Goal: Communication & Community: Answer question/provide support

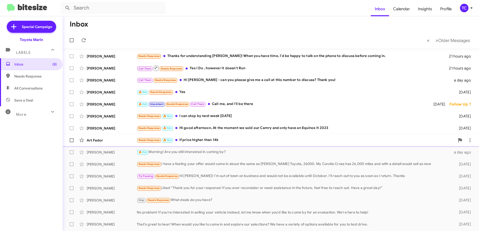
click at [208, 142] on div "Needs Response 🔥 Hot if price higher than 14k" at bounding box center [296, 140] width 318 height 6
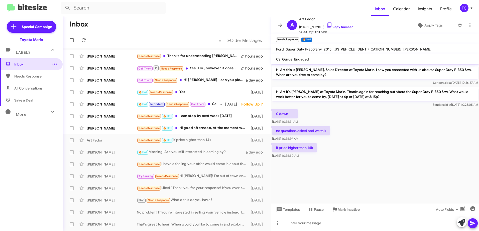
click at [226, 20] on mat-toolbar-row "Inbox" at bounding box center [167, 24] width 208 height 16
click at [150, 29] on mat-toolbar-row "Inbox" at bounding box center [167, 24] width 208 height 16
click at [278, 26] on icon at bounding box center [280, 25] width 6 height 6
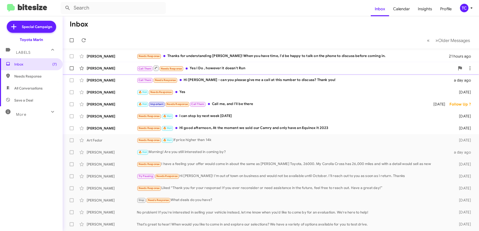
click at [233, 69] on div "Call Them Needs Response Yes I Do , however it doesn't Run" at bounding box center [296, 68] width 318 height 6
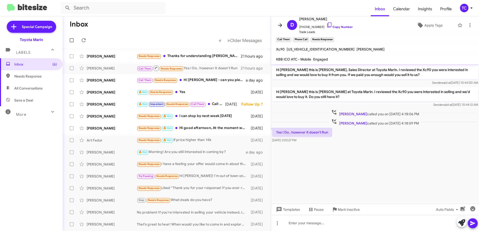
click at [282, 25] on icon at bounding box center [280, 25] width 6 height 6
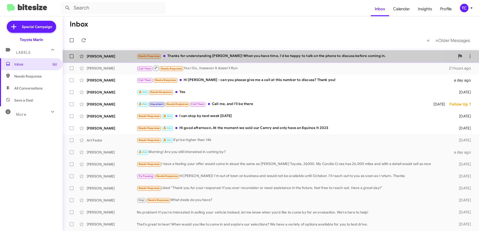
click at [273, 56] on div "Needs Response Thanks for understanding [PERSON_NAME]! When you have time, I'd …" at bounding box center [296, 56] width 318 height 6
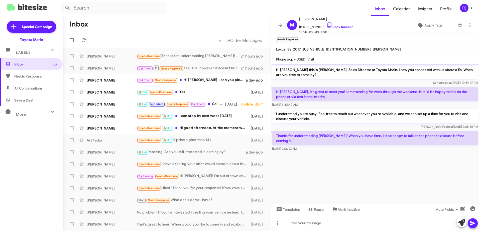
click at [278, 25] on icon at bounding box center [280, 25] width 6 height 6
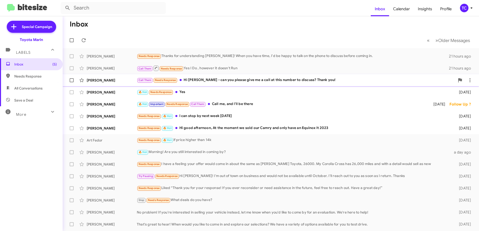
click at [255, 82] on div "Call Them Needs Response Hi [PERSON_NAME] - can you please give me a call at th…" at bounding box center [296, 80] width 318 height 6
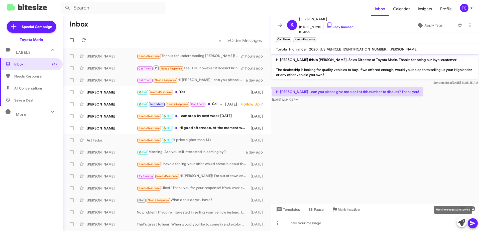
click at [461, 224] on icon at bounding box center [461, 223] width 7 height 7
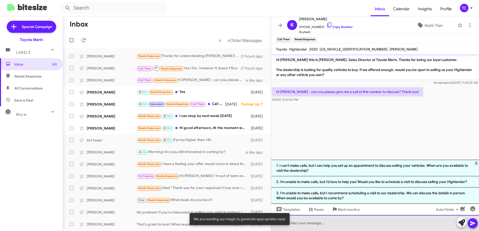
click at [329, 219] on div at bounding box center [375, 223] width 208 height 16
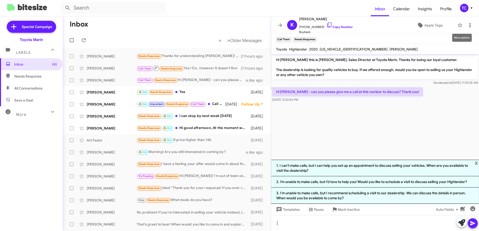
click at [467, 25] on icon at bounding box center [470, 25] width 6 height 6
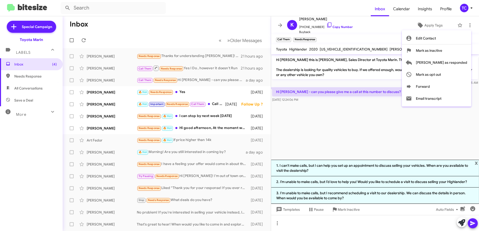
click at [325, 24] on div at bounding box center [239, 115] width 479 height 231
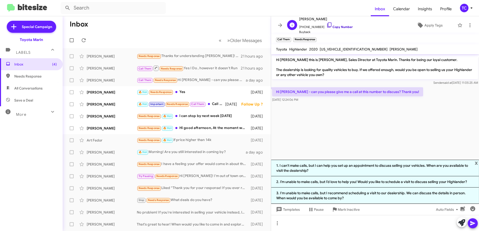
click at [326, 25] on icon at bounding box center [329, 25] width 6 height 6
click at [467, 26] on icon at bounding box center [470, 25] width 6 height 6
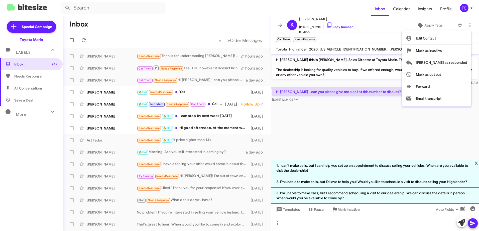
click at [397, 141] on div at bounding box center [239, 115] width 479 height 231
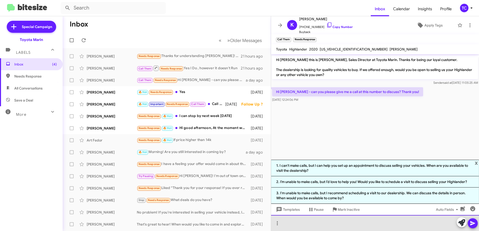
click at [338, 222] on div at bounding box center [375, 223] width 208 height 16
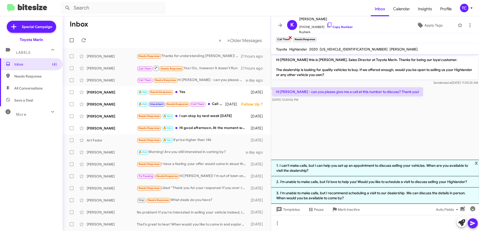
click at [284, 38] on small "Call Them" at bounding box center [283, 40] width 15 height 5
click at [284, 39] on small "Call Them" at bounding box center [283, 40] width 15 height 5
click at [284, 40] on small "Call Them" at bounding box center [283, 40] width 15 height 5
click at [431, 25] on span "Apply Tags" at bounding box center [433, 25] width 18 height 9
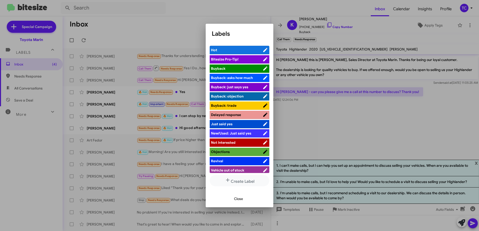
scroll to position [3, 0]
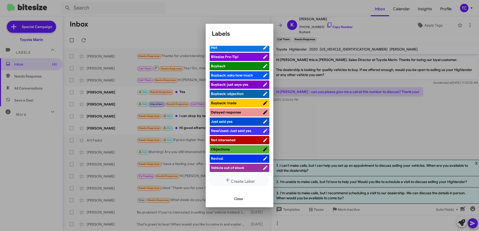
click at [239, 201] on span "Close" at bounding box center [238, 199] width 9 height 9
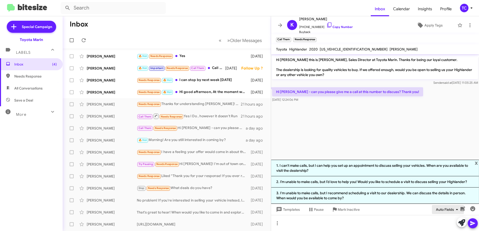
click at [455, 210] on icon "button" at bounding box center [457, 210] width 6 height 6
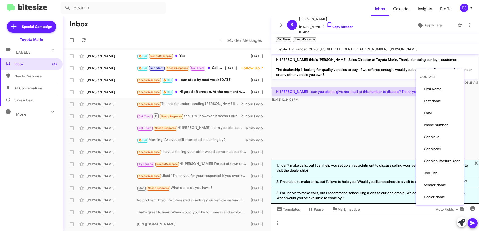
click at [414, 225] on div at bounding box center [239, 115] width 479 height 231
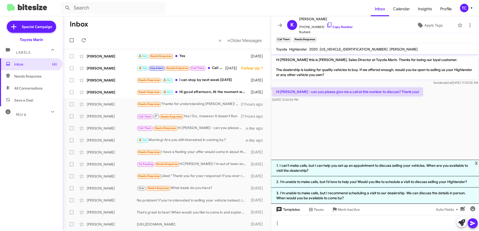
click at [295, 211] on span "Templates" at bounding box center [287, 209] width 25 height 9
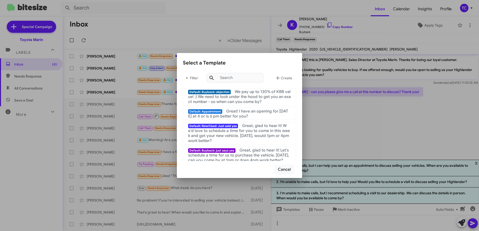
click at [373, 129] on div at bounding box center [239, 115] width 479 height 231
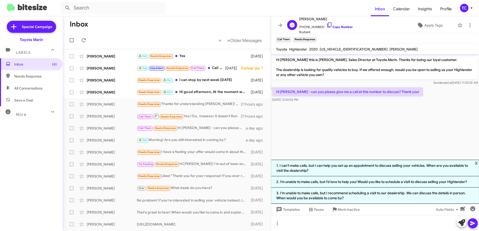
click at [326, 26] on icon at bounding box center [329, 25] width 6 height 6
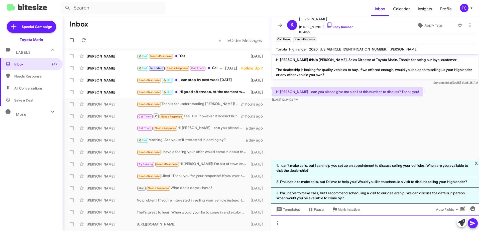
click at [337, 220] on div at bounding box center [375, 223] width 208 height 16
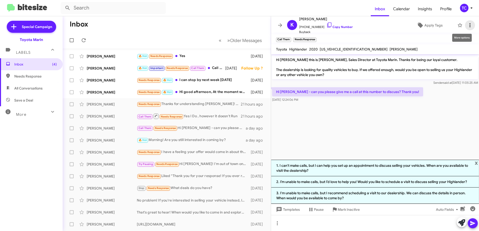
click at [467, 25] on icon at bounding box center [470, 25] width 6 height 6
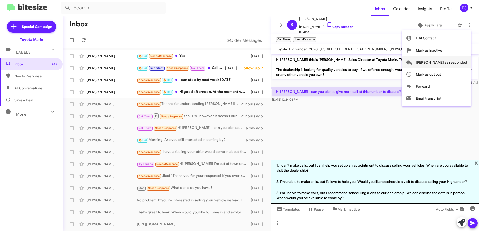
click at [454, 63] on span "[PERSON_NAME] as responded" at bounding box center [441, 63] width 51 height 12
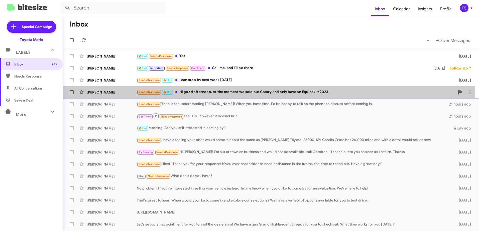
click at [249, 93] on div "Needs Response 🔥 Hot Hi good afternoon, At the moment we sold our Camry and onl…" at bounding box center [296, 92] width 318 height 6
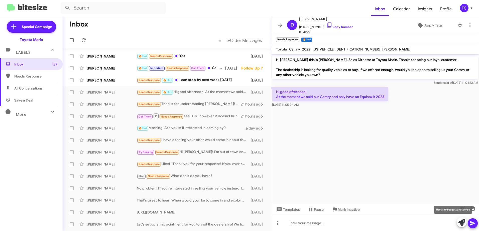
click at [462, 223] on icon at bounding box center [461, 223] width 7 height 7
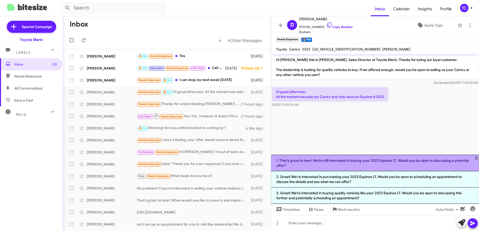
click at [351, 164] on li "1. That's great to hear! We’re still interested in buying your 2023 Equinox LT.…" at bounding box center [375, 163] width 208 height 17
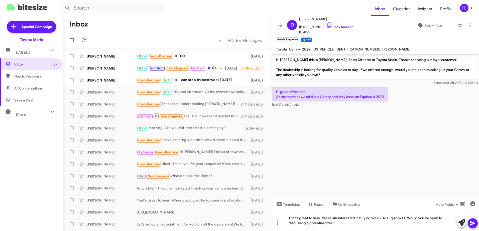
click at [471, 223] on icon at bounding box center [472, 224] width 6 height 6
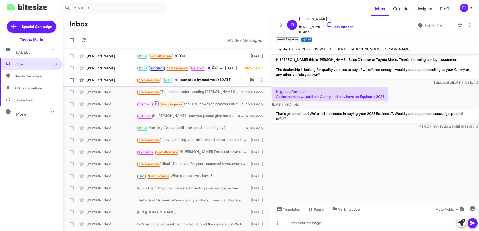
click at [200, 83] on div "Needs Response 🔥 Hot I can stop by next week [DATE]" at bounding box center [192, 80] width 110 height 6
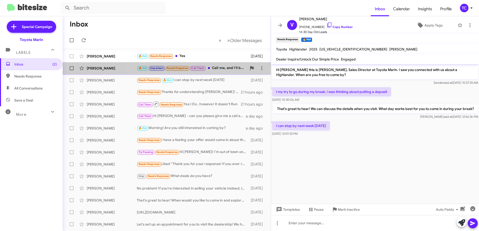
click at [223, 70] on div "🔥 Hot Important Needs Response Call Them Call me, and I'll be there" at bounding box center [192, 68] width 110 height 6
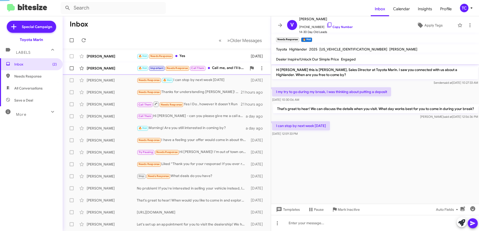
scroll to position [35, 0]
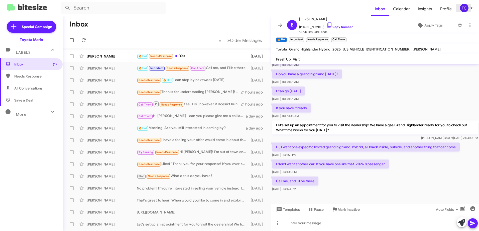
click at [471, 9] on icon at bounding box center [471, 8] width 6 height 6
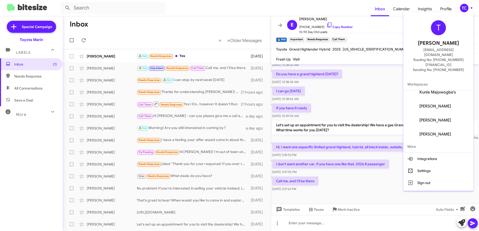
scroll to position [62, 0]
click at [434, 165] on button "Settings" at bounding box center [438, 171] width 70 height 12
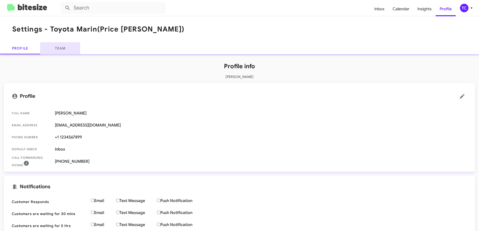
click at [62, 48] on link "Team" at bounding box center [60, 48] width 40 height 12
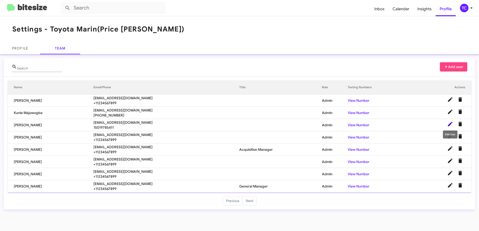
click at [449, 126] on icon at bounding box center [450, 124] width 6 height 6
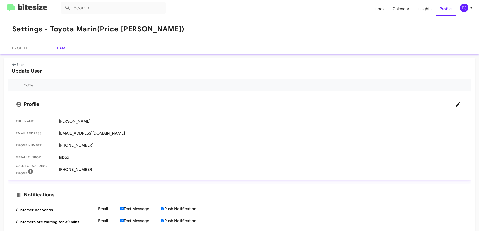
click at [14, 65] on icon at bounding box center [14, 65] width 5 height 4
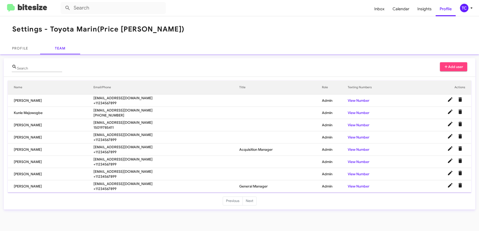
click at [325, 127] on td "Admin" at bounding box center [335, 125] width 26 height 12
click at [355, 125] on link "View Number" at bounding box center [358, 125] width 22 height 5
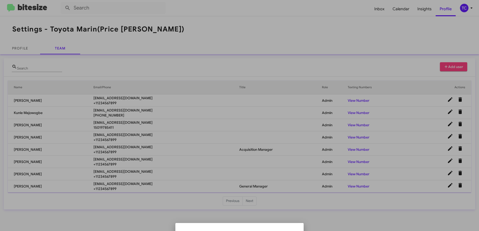
click at [251, 227] on ul at bounding box center [239, 227] width 120 height 4
click at [397, 109] on div at bounding box center [239, 115] width 479 height 231
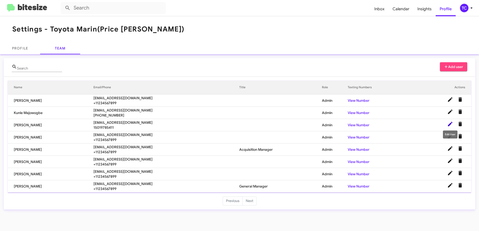
click at [449, 124] on icon at bounding box center [450, 124] width 6 height 6
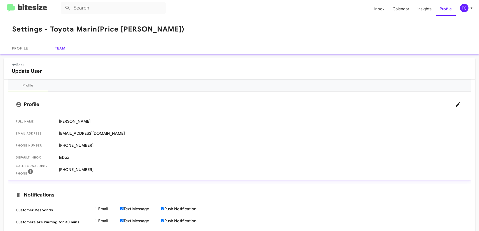
click at [33, 144] on span "Phone number" at bounding box center [35, 145] width 39 height 5
click at [456, 105] on icon at bounding box center [458, 104] width 5 height 5
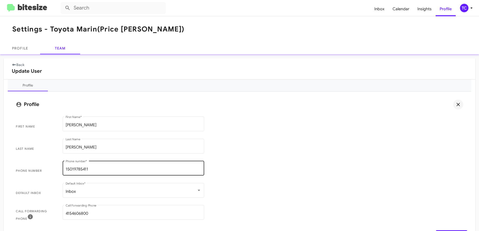
click at [73, 169] on input "15019785411" at bounding box center [133, 169] width 135 height 5
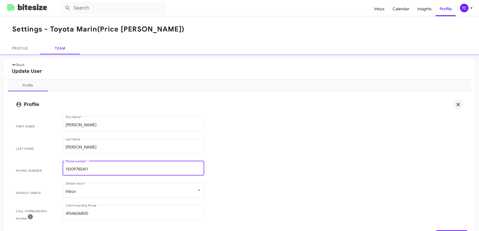
type input "15109785411"
click at [252, 171] on span "Phone number 15109785411 Phone number *" at bounding box center [239, 171] width 455 height 22
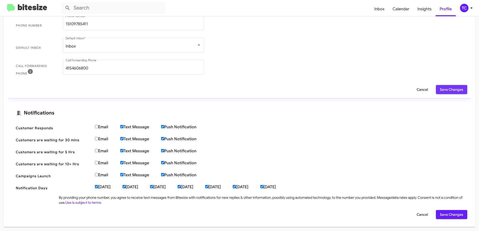
click at [454, 90] on span "Save Changes" at bounding box center [451, 89] width 23 height 9
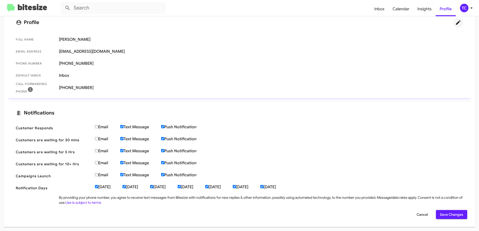
click at [448, 212] on span "Save Changes" at bounding box center [451, 214] width 23 height 9
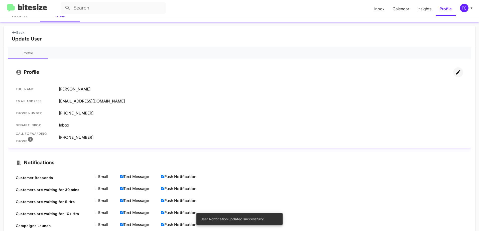
scroll to position [0, 0]
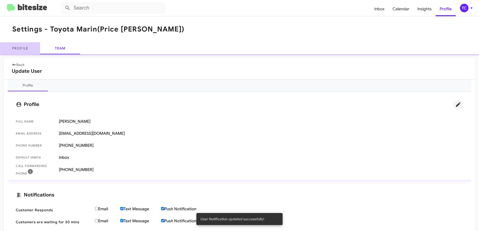
click at [29, 47] on link "Profile" at bounding box center [20, 48] width 40 height 12
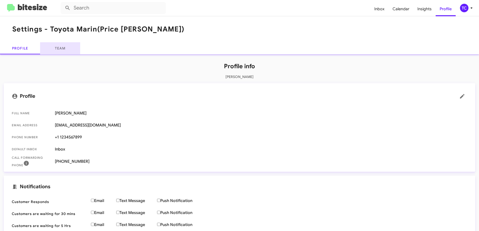
click at [52, 48] on link "Team" at bounding box center [60, 48] width 40 height 12
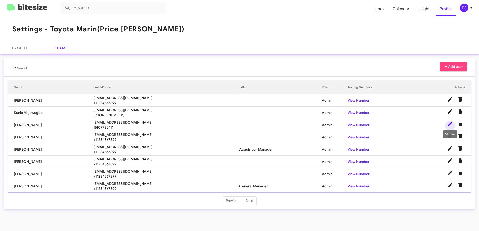
click at [450, 124] on icon at bounding box center [450, 124] width 5 height 5
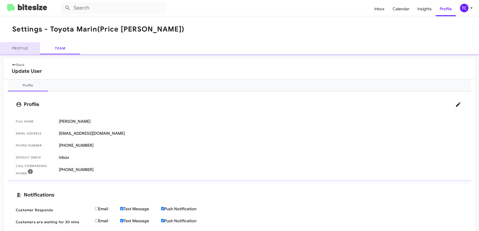
click at [15, 52] on link "Profile" at bounding box center [20, 48] width 40 height 12
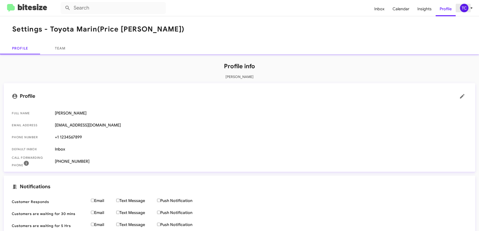
click at [467, 10] on div "TC" at bounding box center [464, 8] width 9 height 9
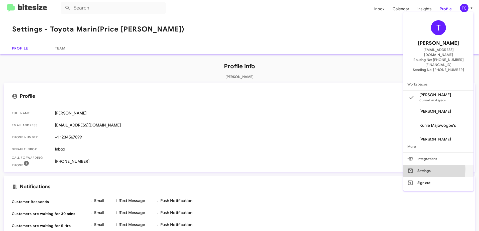
click at [435, 165] on button "Settings" at bounding box center [438, 171] width 70 height 12
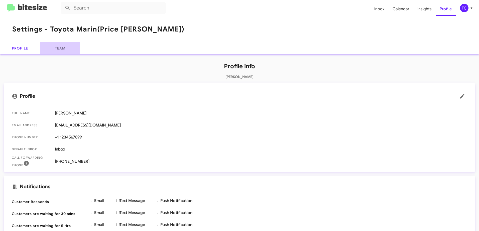
click at [52, 50] on link "Team" at bounding box center [60, 48] width 40 height 12
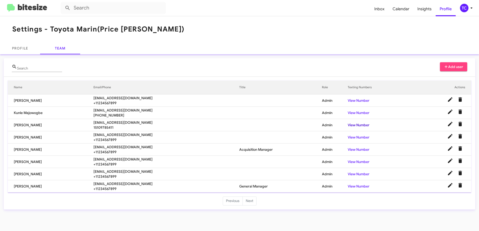
click at [359, 124] on link "View Number" at bounding box center [358, 125] width 22 height 5
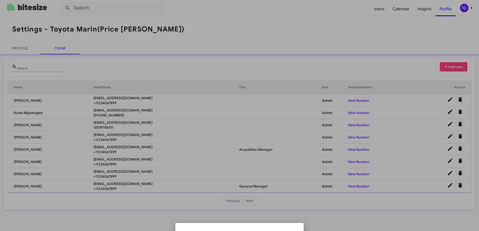
click at [270, 68] on div at bounding box center [239, 115] width 479 height 231
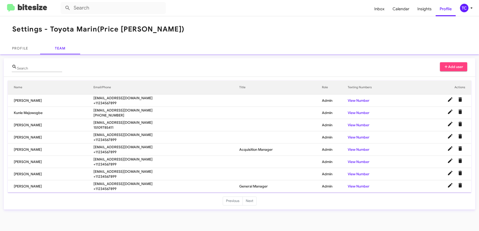
click at [26, 8] on img at bounding box center [27, 8] width 40 height 8
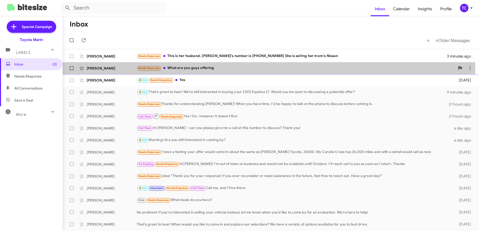
click at [181, 68] on div "Needs Response What are you guys offering" at bounding box center [296, 68] width 318 height 6
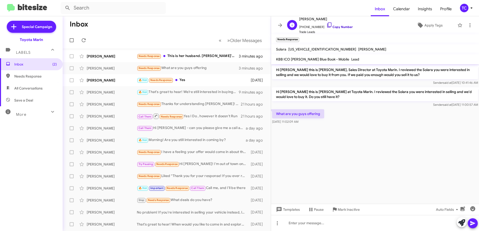
click at [326, 24] on icon at bounding box center [329, 25] width 6 height 6
click at [459, 220] on icon at bounding box center [461, 223] width 7 height 7
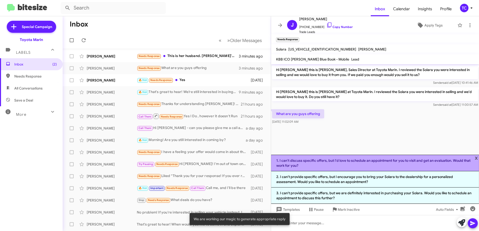
click at [345, 164] on li "1. I can't discuss specific offers, but I'd love to schedule an appointment for…" at bounding box center [375, 163] width 208 height 17
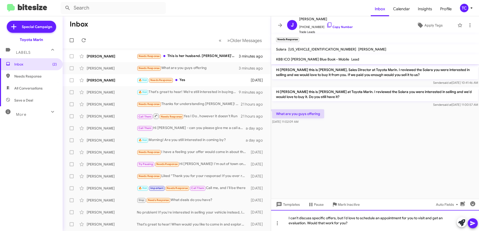
click at [343, 218] on div "I can't discuss specific offers, but I'd love to schedule an appointment for yo…" at bounding box center [375, 220] width 208 height 21
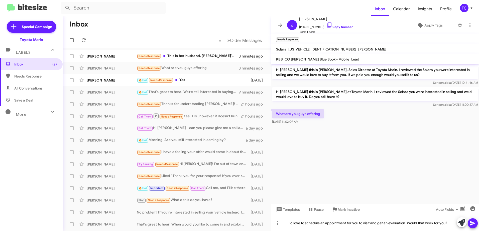
click at [472, 223] on icon at bounding box center [472, 224] width 5 height 4
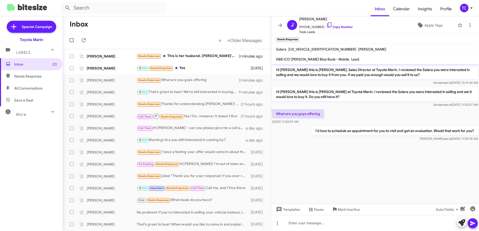
drag, startPoint x: 475, startPoint y: 132, endPoint x: 276, endPoint y: 68, distance: 208.9
click at [276, 68] on div "Hi [PERSON_NAME] this is [PERSON_NAME], Sales Director at Toyota Marin. I revie…" at bounding box center [375, 103] width 208 height 78
drag, startPoint x: 276, startPoint y: 68, endPoint x: 283, endPoint y: 70, distance: 7.4
copy div "Hi [PERSON_NAME] this is [PERSON_NAME], Sales Director at Toyota Marin. I revie…"
click at [182, 66] on div "🔥 Hot Needs Response Yes" at bounding box center [192, 68] width 110 height 6
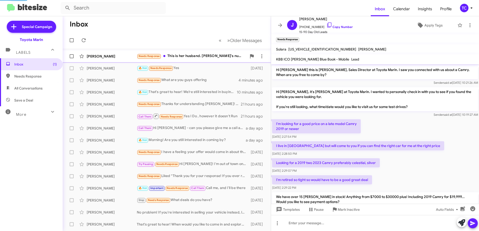
scroll to position [37, 0]
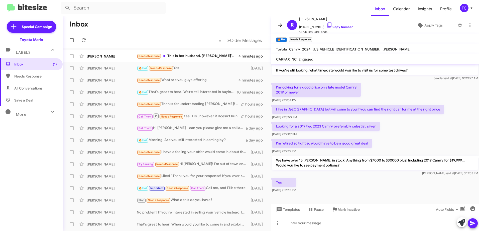
click at [281, 27] on icon at bounding box center [280, 25] width 4 height 4
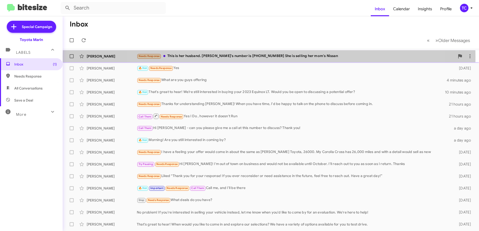
click at [269, 57] on div "Needs Response This is her husband. [PERSON_NAME]'s number is [PHONE_NUMBER] Sh…" at bounding box center [296, 56] width 318 height 6
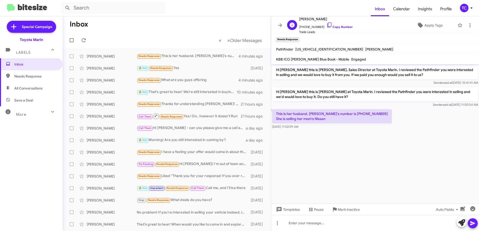
drag, startPoint x: 325, startPoint y: 27, endPoint x: 309, endPoint y: 24, distance: 16.2
click at [326, 27] on icon at bounding box center [329, 25] width 6 height 6
click at [462, 223] on icon at bounding box center [461, 223] width 7 height 7
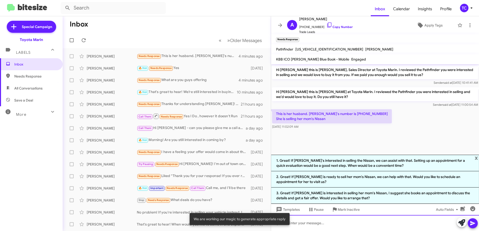
click at [418, 221] on div at bounding box center [375, 223] width 208 height 16
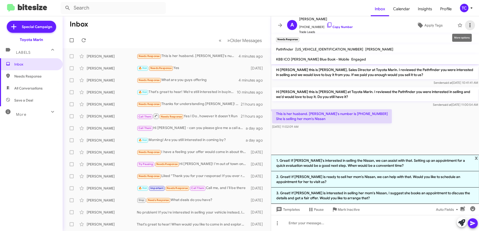
click at [467, 25] on icon at bounding box center [470, 25] width 6 height 6
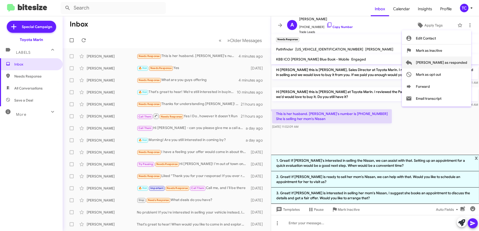
click at [447, 62] on span "[PERSON_NAME] as responded" at bounding box center [441, 63] width 51 height 12
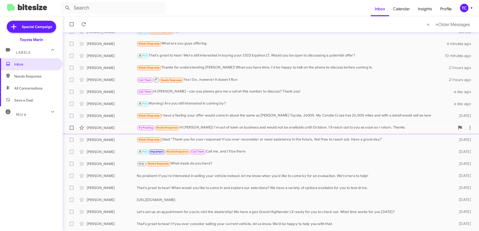
scroll to position [47, 0]
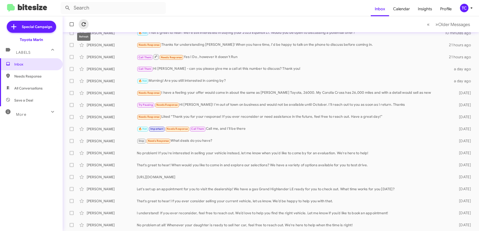
click at [82, 24] on icon at bounding box center [84, 24] width 6 height 6
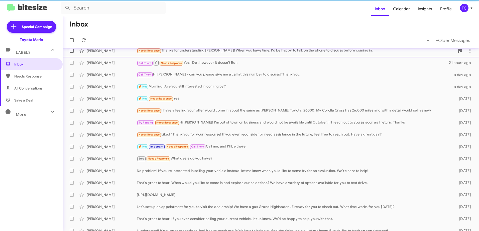
scroll to position [0, 0]
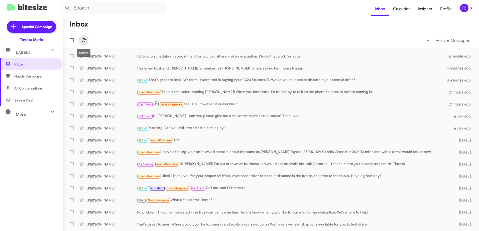
click at [83, 42] on icon at bounding box center [84, 40] width 4 height 4
click at [165, 69] on div "This is her husband. [PERSON_NAME]'s number is [PHONE_NUMBER] She is selling he…" at bounding box center [296, 68] width 318 height 5
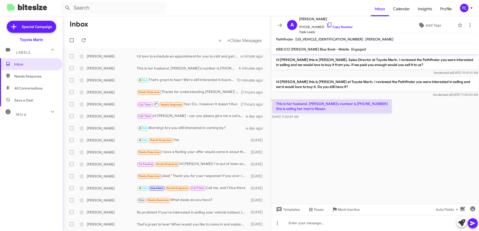
drag, startPoint x: 330, startPoint y: 110, endPoint x: 276, endPoint y: 61, distance: 73.0
click at [276, 61] on div "Hi [PERSON_NAME] this is [PERSON_NAME], Sales Director at Toyota Marin. I revie…" at bounding box center [375, 87] width 208 height 66
drag, startPoint x: 276, startPoint y: 61, endPoint x: 289, endPoint y: 64, distance: 13.1
copy div "Hi [PERSON_NAME] this is [PERSON_NAME], Sales Director at Toyota Marin. I revie…"
click at [223, 93] on div "Needs Response Thanks for understanding [PERSON_NAME]! When you have time, I'd …" at bounding box center [192, 92] width 110 height 6
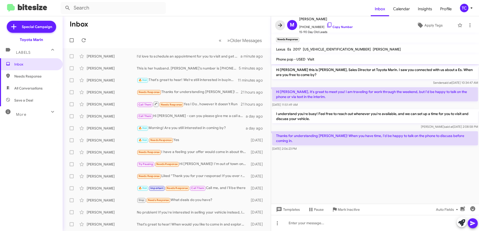
click at [280, 26] on icon at bounding box center [280, 25] width 6 height 6
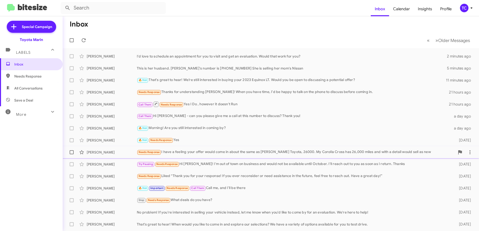
click at [277, 152] on div "Needs Response I have a feeling your offer would come in about the same as [PER…" at bounding box center [296, 152] width 318 height 6
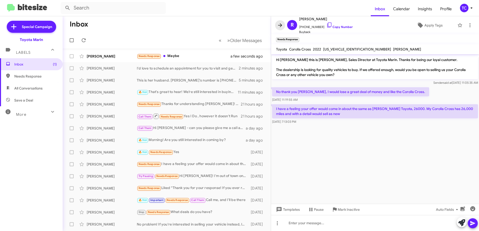
click at [281, 25] on icon at bounding box center [280, 25] width 6 height 6
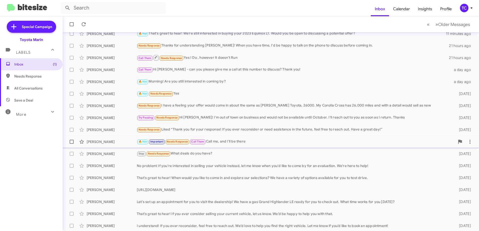
scroll to position [59, 0]
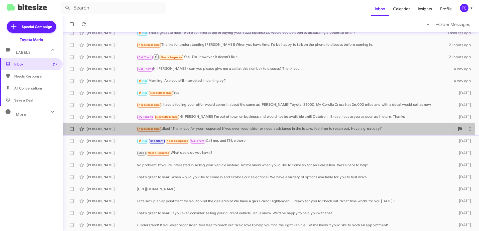
click at [241, 129] on div "Needs Response Liked “Thank you for your response! If you ever reconsider or ne…" at bounding box center [296, 129] width 318 height 6
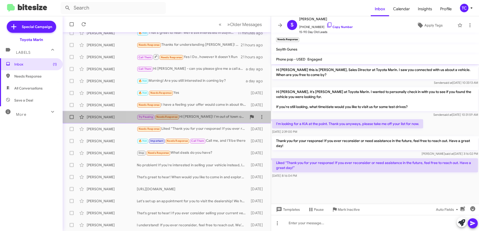
click at [224, 116] on div "Try Pausing Needs Response Hi [PERSON_NAME]! I'm out of town on business and wo…" at bounding box center [192, 117] width 110 height 6
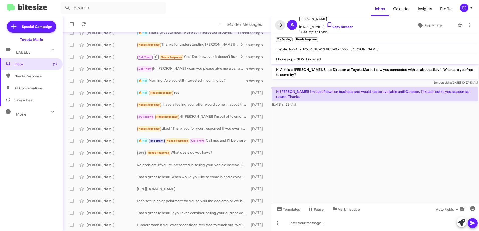
click at [279, 24] on icon at bounding box center [280, 25] width 6 height 6
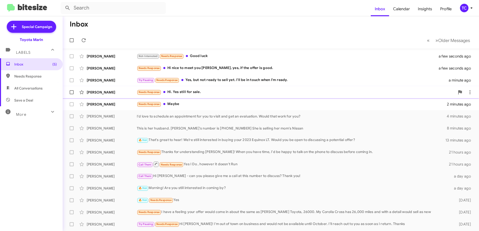
click at [202, 94] on div "Needs Response Hi. Yes still for sale." at bounding box center [296, 92] width 318 height 6
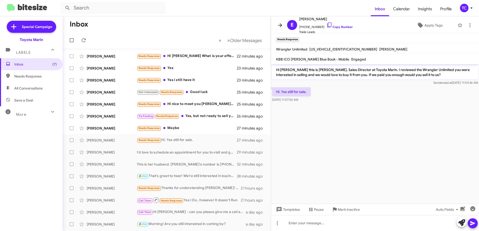
click at [281, 26] on icon at bounding box center [280, 25] width 6 height 6
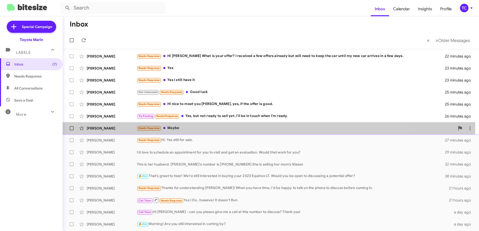
click at [188, 127] on div "Needs Response Maybe" at bounding box center [296, 128] width 318 height 6
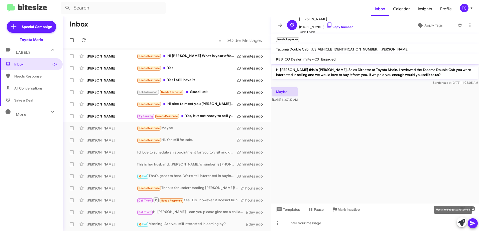
click at [461, 222] on icon at bounding box center [461, 223] width 7 height 7
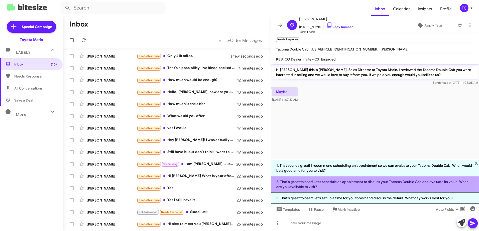
click at [353, 184] on li "2. That's great to hear! Let's schedule an appointment to discuss your Tacoma D…" at bounding box center [375, 184] width 208 height 16
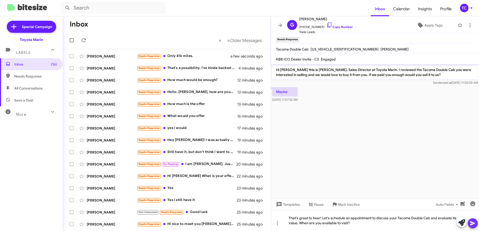
click at [472, 224] on icon at bounding box center [472, 224] width 5 height 4
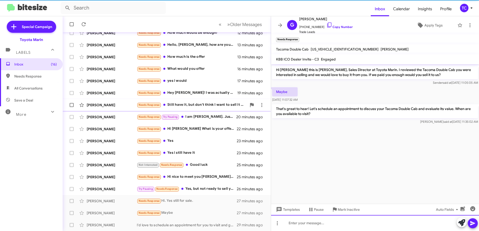
scroll to position [59, 0]
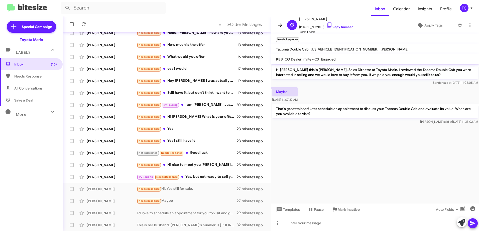
click at [281, 25] on icon at bounding box center [280, 25] width 4 height 4
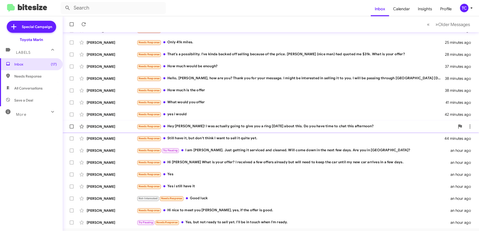
scroll to position [34, 0]
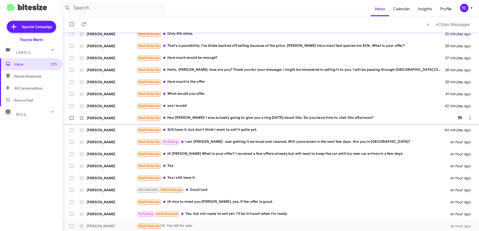
click at [207, 119] on div "Needs Response Hey [PERSON_NAME]! I was actually going to give you a ring [DATE…" at bounding box center [296, 118] width 318 height 6
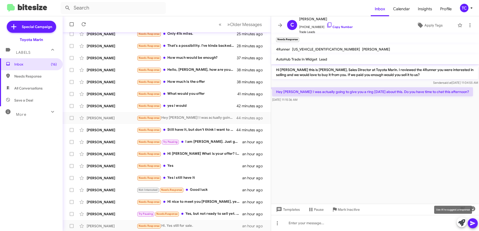
click at [461, 224] on icon at bounding box center [461, 223] width 7 height 7
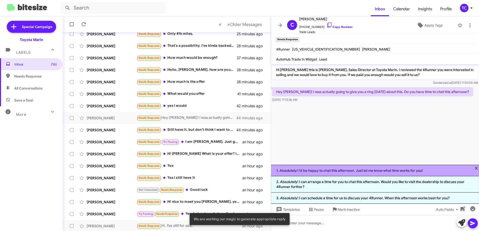
click at [330, 171] on li "1. Absolutely! I’d be happy to chat this afternoon. Just let me know what time …" at bounding box center [375, 171] width 208 height 12
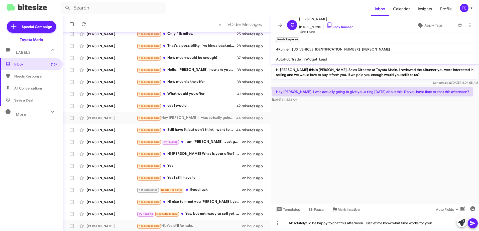
click at [472, 224] on icon at bounding box center [472, 224] width 6 height 6
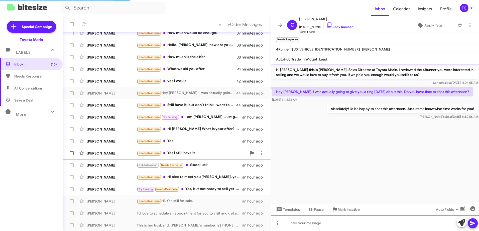
scroll to position [59, 0]
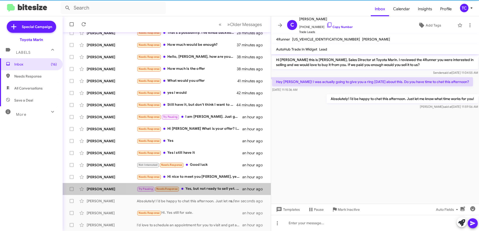
click at [211, 188] on div "Try Pausing Needs Response Yes, but not ready to sell yet. I'll be in touch whe…" at bounding box center [189, 189] width 105 height 6
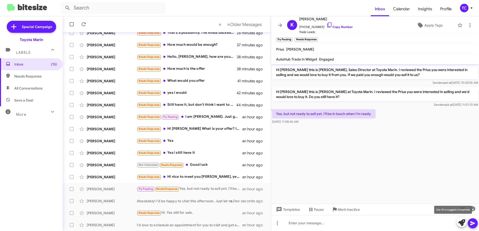
click at [461, 220] on icon at bounding box center [461, 223] width 7 height 7
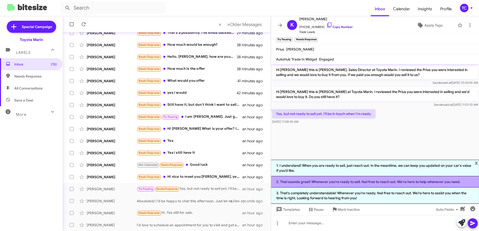
click at [360, 183] on li "2. That sounds great! Whenever you're ready to sell, feel free to reach out. We…" at bounding box center [375, 181] width 208 height 11
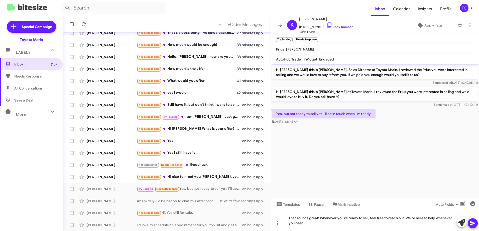
click at [471, 224] on icon at bounding box center [472, 224] width 5 height 4
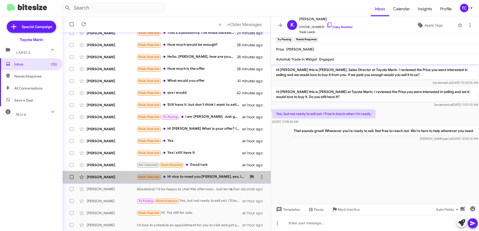
click at [198, 177] on div "Needs Response Hi nice to meet you [PERSON_NAME], yes, if the offer is good." at bounding box center [192, 177] width 110 height 6
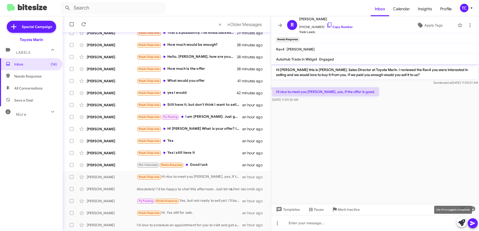
click at [463, 220] on icon at bounding box center [461, 223] width 7 height 7
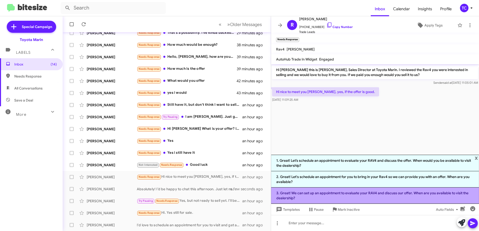
click at [329, 195] on li "3. Great! We can set up an appointment to evaluate your RAV4 and discuss our of…" at bounding box center [375, 196] width 208 height 16
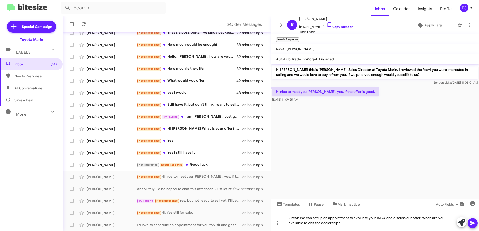
click at [471, 223] on icon at bounding box center [472, 224] width 5 height 4
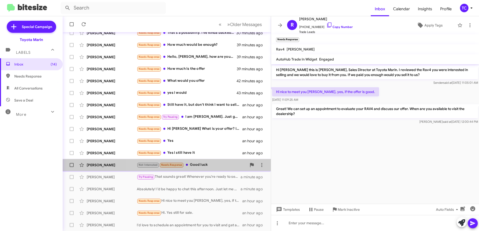
click at [200, 169] on div "[PERSON_NAME] Not-Interested Needs Response Good luck an hour ago" at bounding box center [167, 165] width 200 height 10
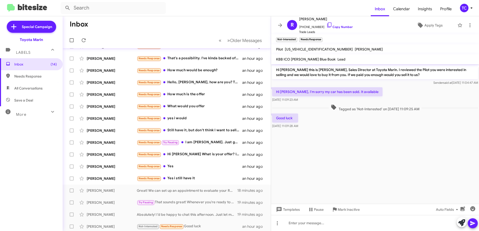
scroll to position [9, 0]
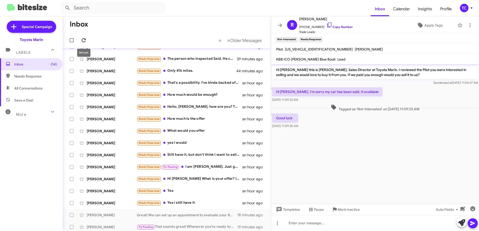
click at [84, 37] on button at bounding box center [84, 40] width 10 height 10
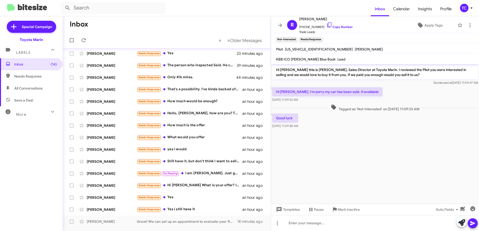
scroll to position [0, 0]
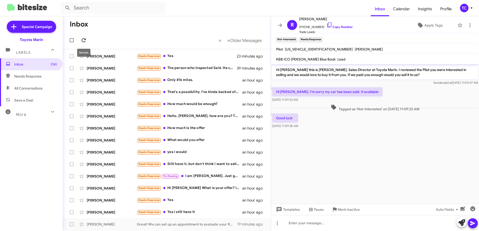
click at [83, 41] on icon at bounding box center [84, 40] width 6 height 6
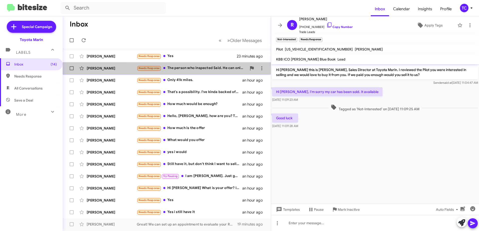
click at [201, 69] on div "Needs Response The person who inspected Said. He can only give me. 31,5. My bal…" at bounding box center [192, 68] width 110 height 6
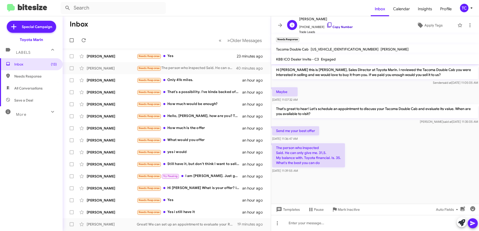
click at [326, 24] on icon at bounding box center [329, 25] width 6 height 6
click at [461, 222] on icon at bounding box center [461, 223] width 7 height 7
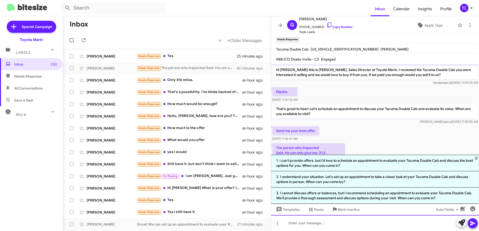
click at [351, 218] on div at bounding box center [375, 223] width 208 height 16
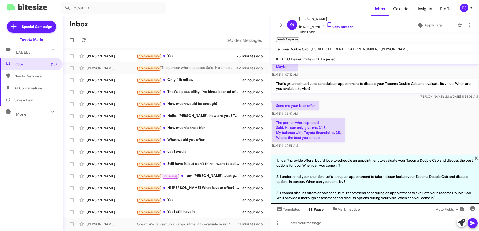
scroll to position [26, 0]
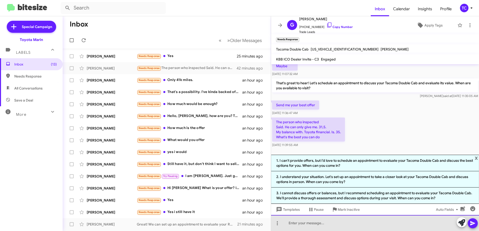
click at [317, 219] on div at bounding box center [375, 223] width 208 height 16
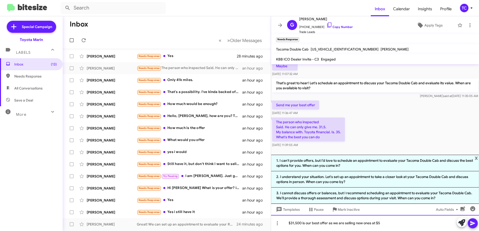
click at [386, 223] on div "$31,500 is our best offer as we are selling new ones at $5" at bounding box center [375, 223] width 208 height 16
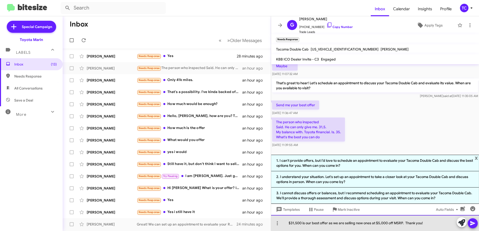
click at [406, 222] on div "$31,500 is our best offer as we are selling new ones at $5,000 off MSRP. Thank …" at bounding box center [375, 223] width 208 height 16
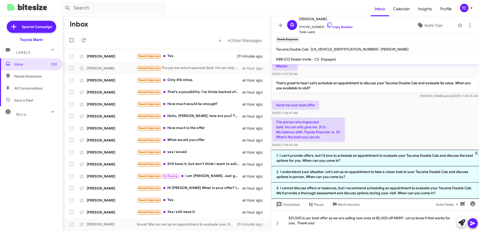
click at [473, 223] on icon at bounding box center [472, 224] width 5 height 4
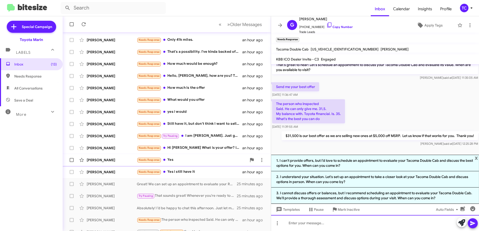
scroll to position [59, 0]
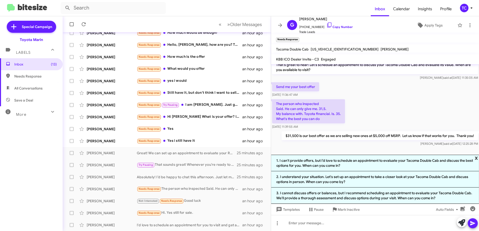
click at [477, 158] on span "x" at bounding box center [475, 158] width 3 height 6
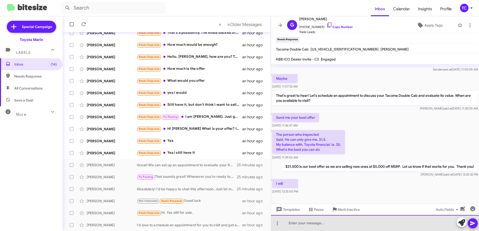
click at [319, 220] on div at bounding box center [375, 223] width 208 height 16
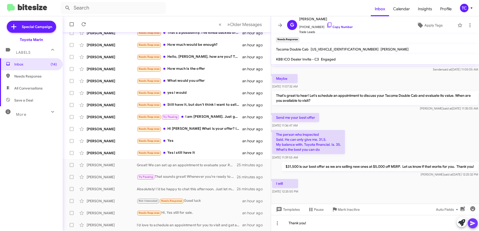
click at [472, 224] on icon at bounding box center [472, 224] width 5 height 4
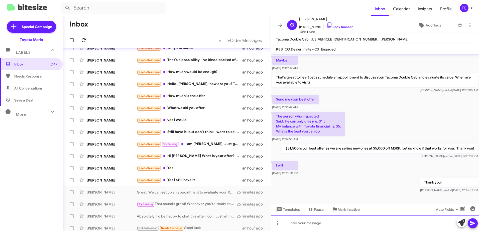
scroll to position [0, 0]
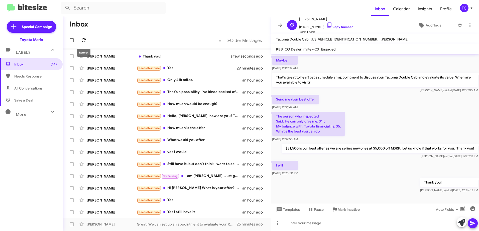
click at [84, 40] on icon at bounding box center [84, 40] width 6 height 6
click at [179, 58] on div "Thank you!" at bounding box center [192, 56] width 110 height 5
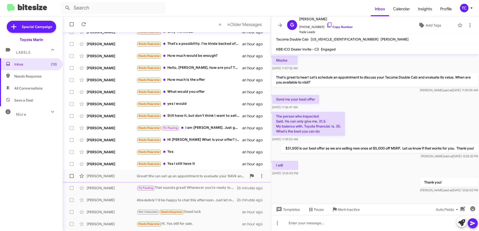
scroll to position [50, 0]
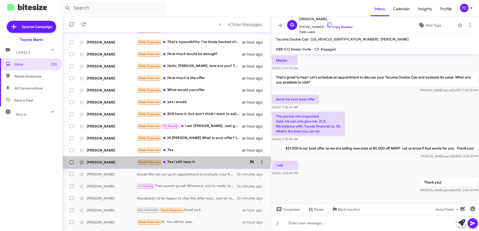
click at [183, 162] on div "Needs Response Yes i still have it" at bounding box center [192, 162] width 110 height 6
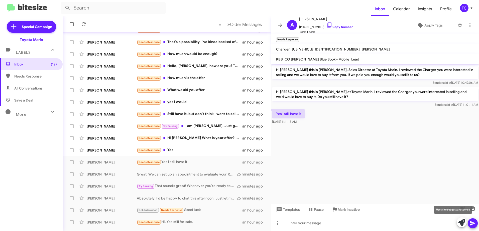
click at [462, 227] on span at bounding box center [461, 223] width 7 height 11
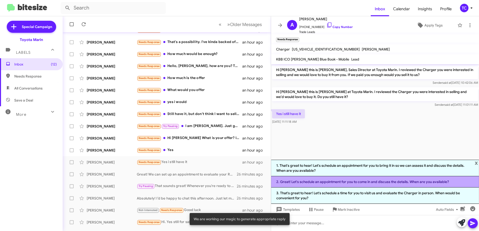
click at [356, 181] on li "2. Great! Let's schedule an appointment for you to come in and discuss the deta…" at bounding box center [375, 181] width 208 height 11
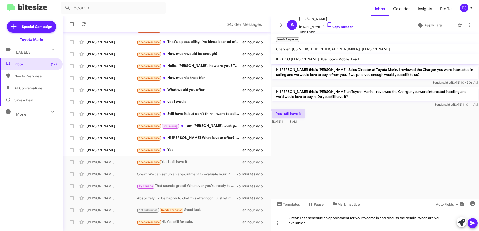
click at [472, 222] on icon at bounding box center [472, 224] width 6 height 6
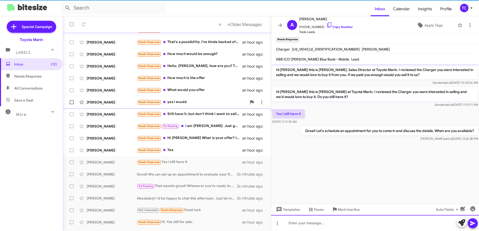
scroll to position [59, 0]
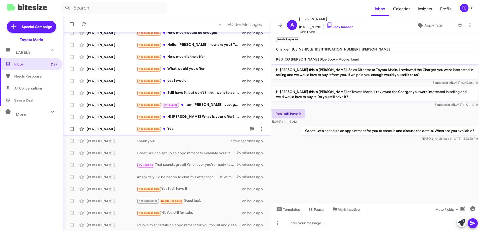
click at [190, 130] on div "Needs Response Yes" at bounding box center [192, 129] width 110 height 6
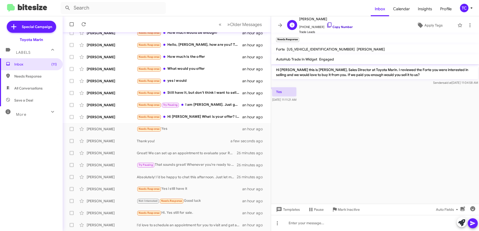
click at [326, 23] on icon at bounding box center [329, 25] width 6 height 6
click at [461, 220] on icon at bounding box center [461, 223] width 7 height 7
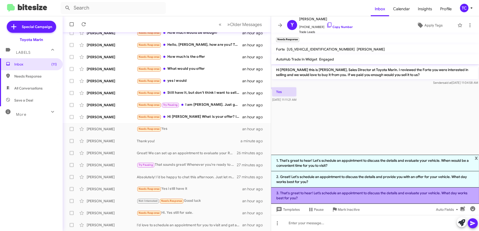
click at [345, 192] on li "3. That's great to hear! Let’s schedule an appointment to discuss the details a…" at bounding box center [375, 196] width 208 height 16
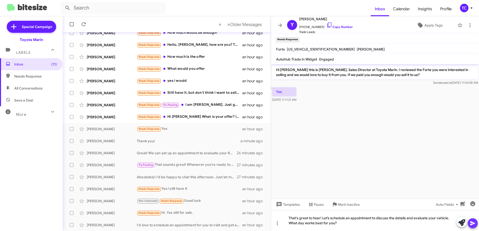
click at [471, 224] on icon at bounding box center [472, 224] width 5 height 4
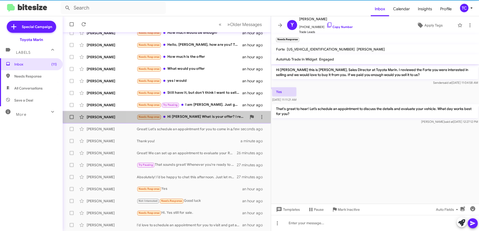
click at [196, 115] on div "Needs Response Hi [PERSON_NAME] What is your offer? I received a few offers alr…" at bounding box center [192, 117] width 110 height 6
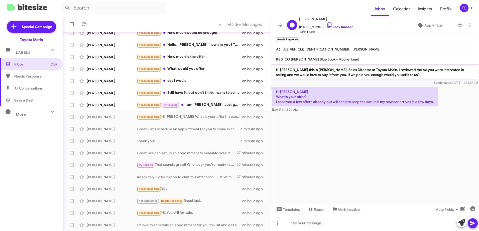
click at [326, 25] on icon at bounding box center [329, 25] width 6 height 6
click at [461, 225] on icon at bounding box center [461, 223] width 7 height 7
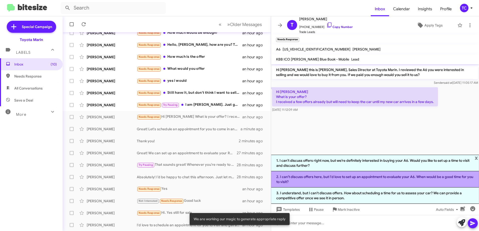
click at [341, 179] on li "2. I can’t discuss offers here, but I'd love to set up an appointment to evalua…" at bounding box center [375, 179] width 208 height 16
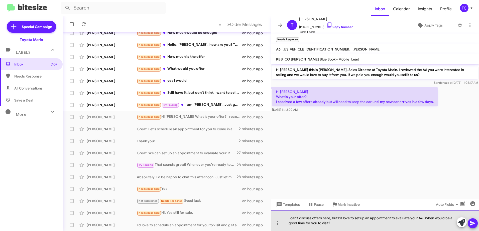
click at [337, 218] on div "I can’t discuss offers here, but I'd love to set up an appointment to evaluate …" at bounding box center [375, 220] width 208 height 21
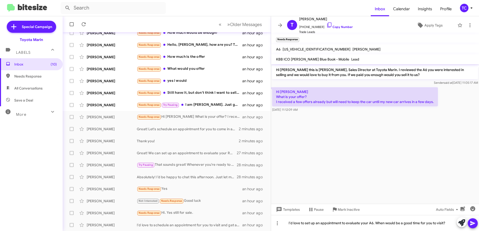
click at [472, 223] on icon at bounding box center [472, 224] width 5 height 4
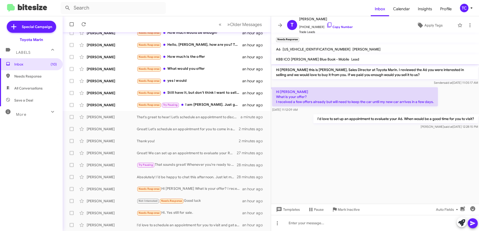
drag, startPoint x: 476, startPoint y: 119, endPoint x: 275, endPoint y: 68, distance: 207.7
click at [275, 68] on div "Hi [PERSON_NAME] this is [PERSON_NAME], Sales Director at Toyota Marin. I revie…" at bounding box center [375, 97] width 208 height 66
drag, startPoint x: 275, startPoint y: 68, endPoint x: 281, endPoint y: 73, distance: 7.4
copy div "Hi [PERSON_NAME] this is [PERSON_NAME], Sales Director at Toyota Marin. I revie…"
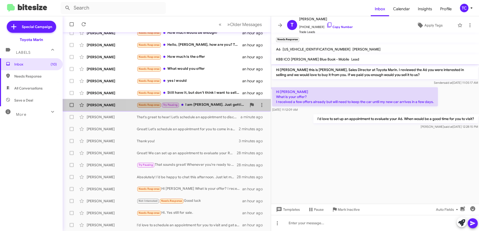
click at [208, 103] on div "Needs Response Try Pausing I am [PERSON_NAME]. Just getting it serviced and cle…" at bounding box center [192, 105] width 110 height 6
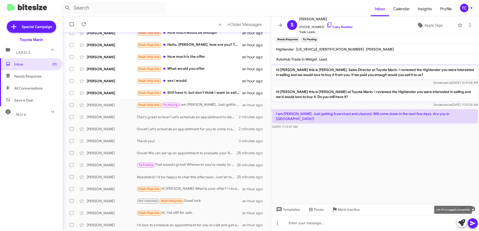
click at [461, 221] on icon at bounding box center [461, 223] width 7 height 7
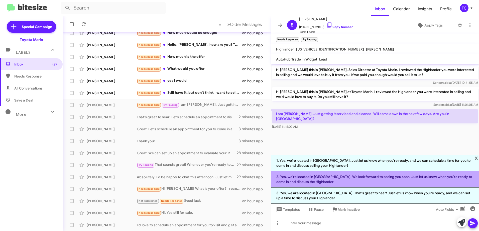
click at [359, 181] on li "2. Yes, we're located in [GEOGRAPHIC_DATA]! We look forward to seeing you soon.…" at bounding box center [375, 179] width 208 height 16
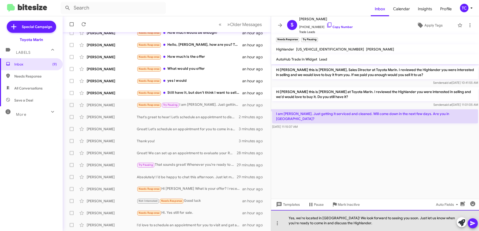
drag, startPoint x: 295, startPoint y: 218, endPoint x: 285, endPoint y: 218, distance: 10.3
click at [285, 218] on div "Yes, we're located in [GEOGRAPHIC_DATA]! We look forward to seeing you soon. Ju…" at bounding box center [375, 220] width 208 height 21
drag, startPoint x: 298, startPoint y: 219, endPoint x: 281, endPoint y: 218, distance: 17.3
click at [283, 218] on div "Yes, we're located in [GEOGRAPHIC_DATA]! We look forward to seeing you soon. Ju…" at bounding box center [375, 220] width 208 height 21
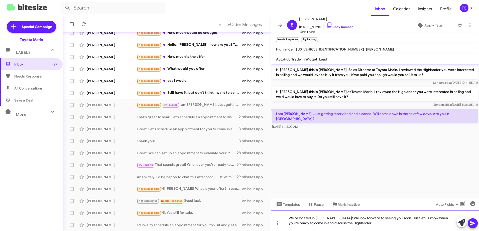
click at [328, 217] on div "We're located in [GEOGRAPHIC_DATA]! We look forward to seeing you soon. Just le…" at bounding box center [375, 220] width 208 height 21
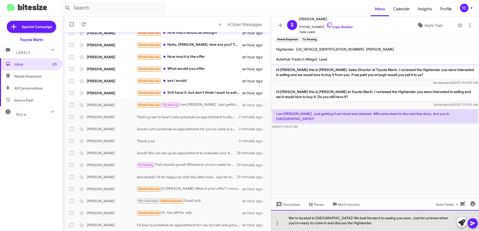
click at [326, 217] on div "We're located in [GEOGRAPHIC_DATA]! We look forward to seeing you soon. Just le…" at bounding box center [375, 220] width 208 height 21
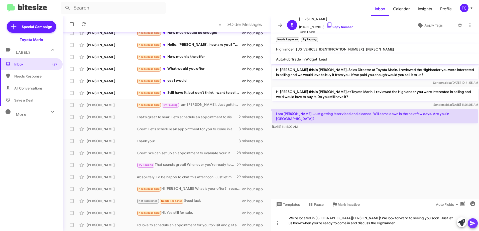
click at [474, 225] on icon at bounding box center [472, 224] width 6 height 6
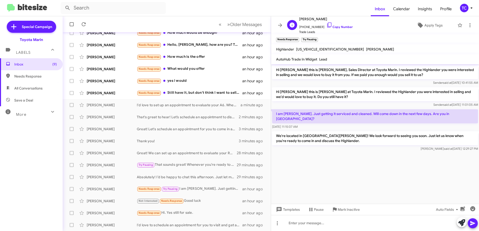
drag, startPoint x: 325, startPoint y: 22, endPoint x: 319, endPoint y: 20, distance: 5.9
click at [326, 22] on icon at bounding box center [329, 25] width 6 height 6
drag, startPoint x: 319, startPoint y: 136, endPoint x: 277, endPoint y: 71, distance: 78.0
click at [277, 71] on div "Hi [PERSON_NAME] this is [PERSON_NAME], Sales Director at Toyota Marin. I revie…" at bounding box center [375, 108] width 208 height 88
copy div "Hi [PERSON_NAME] this is [PERSON_NAME], Sales Director at Toyota Marin. I revie…"
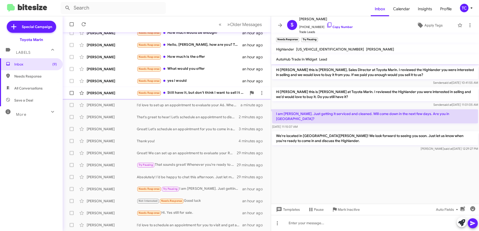
click at [193, 93] on div "Needs Response Still have it, but don't think I want to sell it quite yet." at bounding box center [192, 93] width 110 height 6
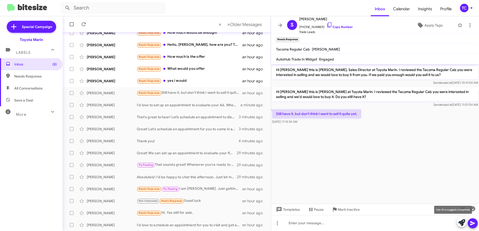
click at [461, 224] on icon at bounding box center [461, 223] width 7 height 7
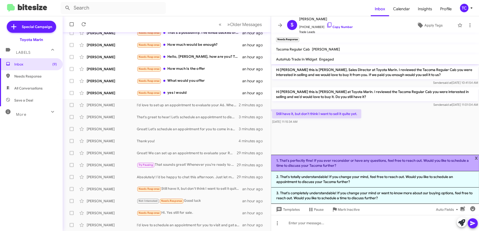
click at [345, 164] on li "1. That's perfectly fine! If you ever reconsider or have any questions, feel fr…" at bounding box center [375, 163] width 208 height 17
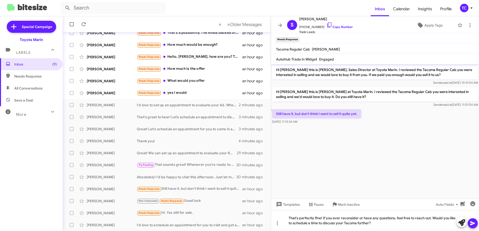
click at [475, 224] on icon at bounding box center [472, 224] width 6 height 6
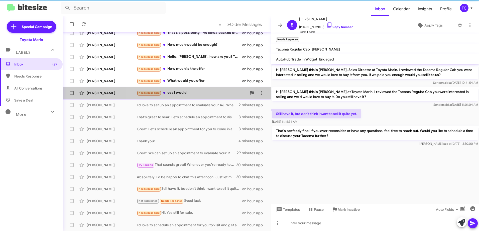
click at [185, 92] on div "Needs Response yes i would" at bounding box center [192, 93] width 110 height 6
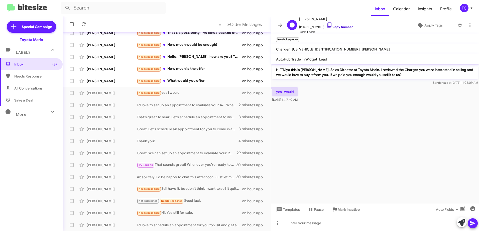
click at [326, 23] on icon at bounding box center [329, 25] width 6 height 6
click at [462, 220] on icon at bounding box center [461, 223] width 7 height 7
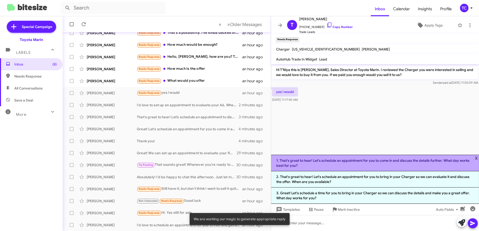
click at [367, 162] on li "1. That's great to hear! Let's schedule an appointment for you to come in and d…" at bounding box center [375, 163] width 208 height 17
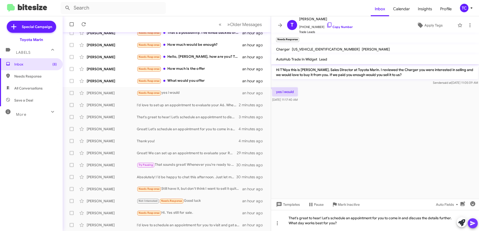
click at [471, 222] on icon at bounding box center [472, 224] width 5 height 4
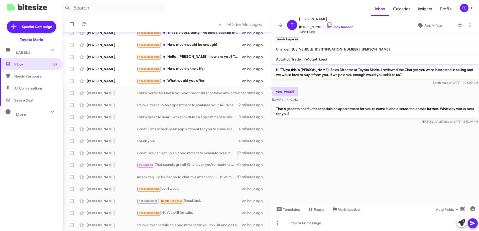
drag, startPoint x: 304, startPoint y: 113, endPoint x: 276, endPoint y: 70, distance: 51.2
click at [276, 70] on div "Hi T’Niya this is [PERSON_NAME], Sales Director at Toyota Marin. I reviewed the…" at bounding box center [375, 94] width 208 height 61
drag, startPoint x: 276, startPoint y: 70, endPoint x: 280, endPoint y: 70, distance: 4.3
copy div "Hi T’Niya this is [PERSON_NAME], Sales Director at Toyota Marin. I reviewed the…"
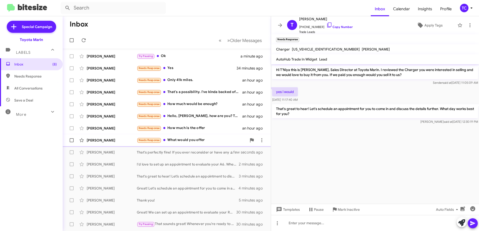
click at [186, 141] on div "Needs Response What would you offer" at bounding box center [192, 140] width 110 height 6
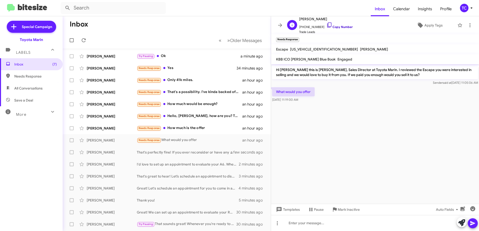
click at [326, 27] on icon at bounding box center [329, 25] width 6 height 6
drag, startPoint x: 459, startPoint y: 224, endPoint x: 354, endPoint y: 150, distance: 128.7
click at [459, 224] on icon at bounding box center [461, 223] width 7 height 7
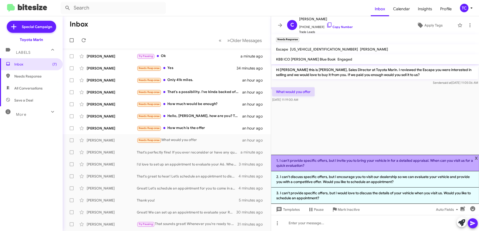
click at [347, 162] on li "1. I can't provide specific offers, but I invite you to bring your vehicle in f…" at bounding box center [375, 163] width 208 height 17
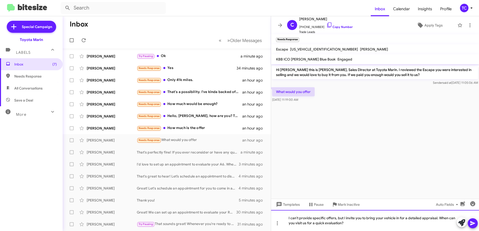
click at [342, 218] on div "I can't provide specific offers, but I invite you to bring your vehicle in for …" at bounding box center [375, 220] width 208 height 21
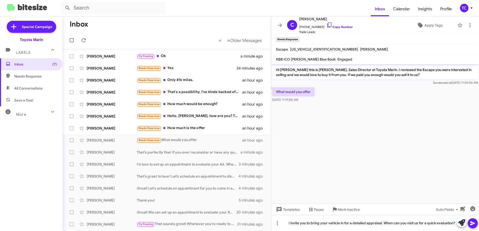
click at [473, 223] on icon at bounding box center [472, 224] width 6 height 6
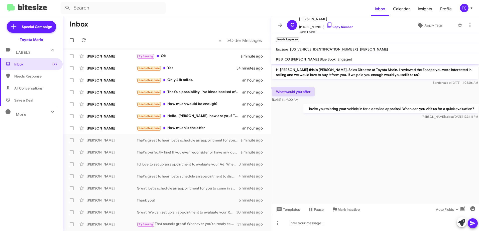
drag, startPoint x: 476, startPoint y: 108, endPoint x: 274, endPoint y: 70, distance: 205.6
click at [274, 70] on div "Hi [PERSON_NAME] this is [PERSON_NAME], Sales Director at Toyota Marin. I revie…" at bounding box center [375, 92] width 208 height 56
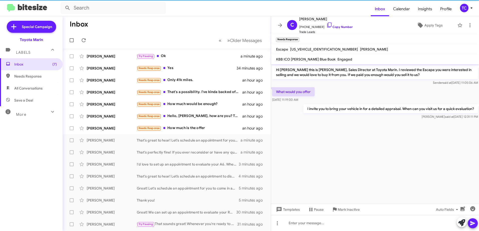
drag, startPoint x: 274, startPoint y: 70, endPoint x: 291, endPoint y: 73, distance: 17.5
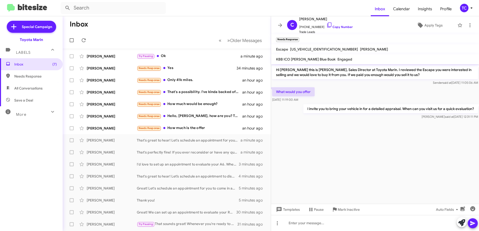
copy div "Hi [PERSON_NAME] this is [PERSON_NAME], Sales Director at Toyota Marin. I revie…"
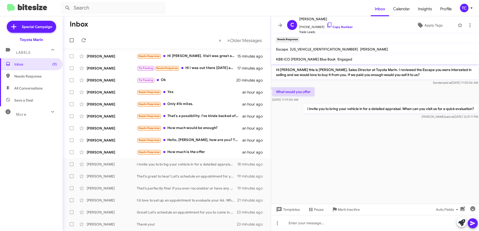
click at [329, 166] on cdk-virtual-scroll-viewport "Hi [PERSON_NAME] this is [PERSON_NAME], Sales Director at Toyota Marin. I revie…" at bounding box center [375, 134] width 208 height 140
click at [358, 150] on cdk-virtual-scroll-viewport "Hi [PERSON_NAME] this is [PERSON_NAME], Sales Director at Toyota Marin. I revie…" at bounding box center [375, 134] width 208 height 140
click at [326, 24] on icon at bounding box center [329, 25] width 6 height 6
click at [83, 41] on icon at bounding box center [84, 40] width 6 height 6
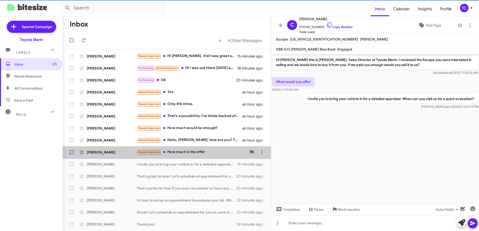
click at [190, 151] on div "Needs Response How much is the offer" at bounding box center [192, 152] width 110 height 6
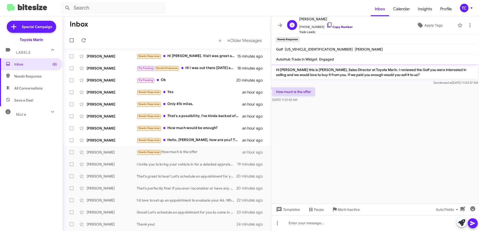
click at [326, 25] on icon at bounding box center [329, 25] width 6 height 6
drag, startPoint x: 460, startPoint y: 221, endPoint x: 445, endPoint y: 213, distance: 16.9
click at [460, 221] on icon at bounding box center [461, 223] width 7 height 7
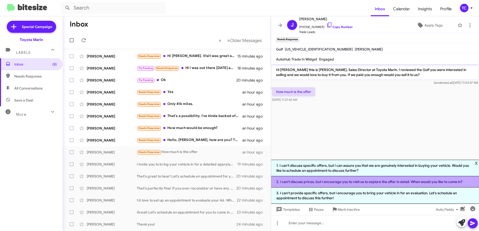
click at [343, 184] on li "2. I can't discuss prices, but I encourage you to visit us to explore the offer…" at bounding box center [375, 181] width 208 height 11
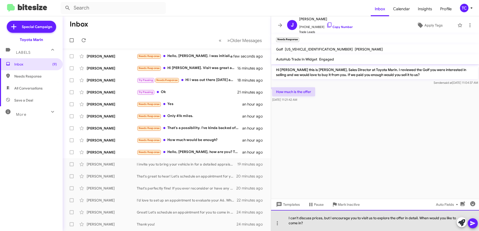
click at [330, 218] on div "I can't discuss prices, but I encourage you to visit us to explore the offer in…" at bounding box center [375, 220] width 208 height 21
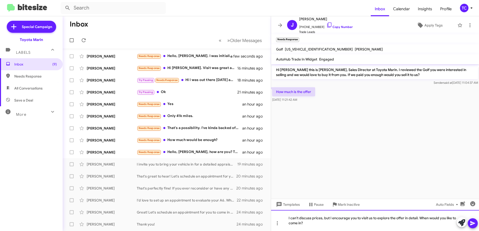
click at [330, 218] on div "I can't discuss prices, but I encourage you to visit us to explore the offer in…" at bounding box center [375, 220] width 208 height 21
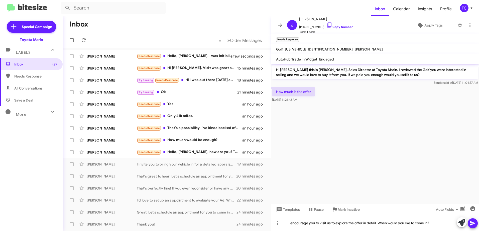
click at [472, 224] on icon at bounding box center [472, 224] width 5 height 4
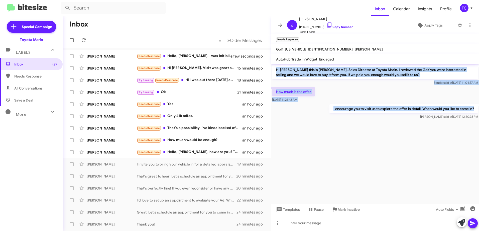
drag, startPoint x: 474, startPoint y: 109, endPoint x: 276, endPoint y: 67, distance: 202.0
click at [276, 67] on div "Hi Jericho this is Nathan Myler, Sales Director at Toyota Marin. I reviewed the…" at bounding box center [375, 92] width 208 height 56
drag, startPoint x: 276, startPoint y: 67, endPoint x: 286, endPoint y: 71, distance: 11.0
copy div "Hi Jericho this is Nathan Myler, Sales Director at Toyota Marin. I reviewed the…"
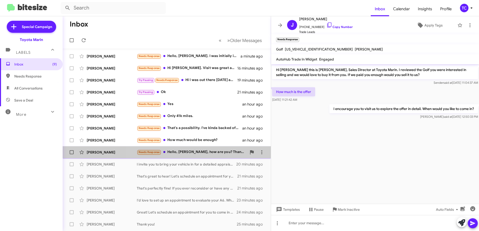
click at [208, 153] on div "Needs Response Hello, Nathan, how are you? Thank you for your message. I might …" at bounding box center [192, 152] width 110 height 6
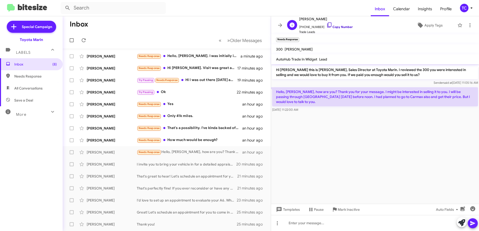
drag, startPoint x: 325, startPoint y: 25, endPoint x: 320, endPoint y: 24, distance: 4.4
click at [326, 25] on icon at bounding box center [329, 25] width 6 height 6
click at [459, 224] on icon at bounding box center [461, 223] width 7 height 7
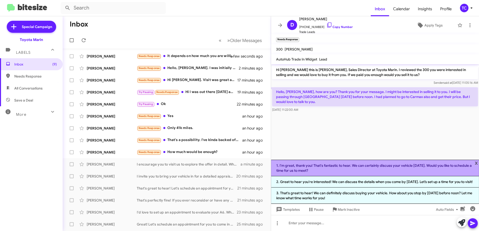
click at [343, 162] on li "1. I'm great, thank you! That's fantastic to hear. We can certainly discuss you…" at bounding box center [375, 168] width 208 height 17
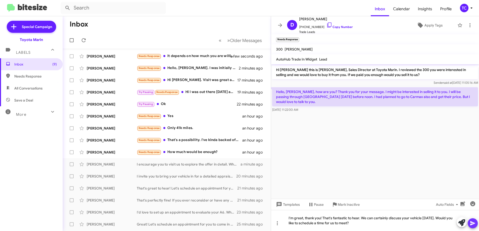
click at [476, 225] on button at bounding box center [472, 224] width 10 height 10
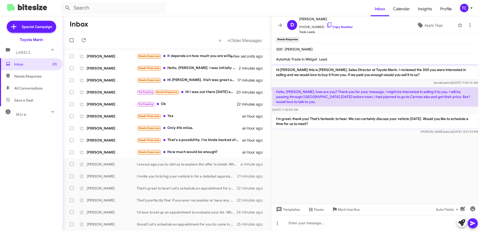
drag, startPoint x: 313, startPoint y: 118, endPoint x: 274, endPoint y: 71, distance: 62.0
click at [274, 71] on div "Hi Diane this is Nathan Myler, Sales Director at Toyota Marin. I reviewed the 3…" at bounding box center [375, 99] width 208 height 71
drag, startPoint x: 274, startPoint y: 71, endPoint x: 282, endPoint y: 72, distance: 8.9
copy div "Hi Diane this is Nathan Myler, Sales Director at Toyota Marin. I reviewed the 3…"
click at [201, 154] on div "Needs Response How much would be enough?" at bounding box center [192, 152] width 110 height 6
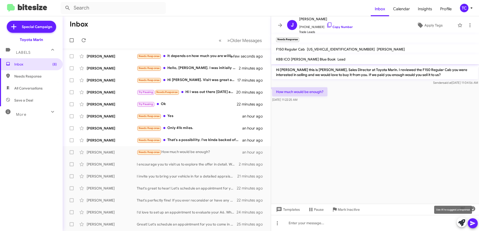
click at [462, 223] on icon at bounding box center [461, 223] width 7 height 7
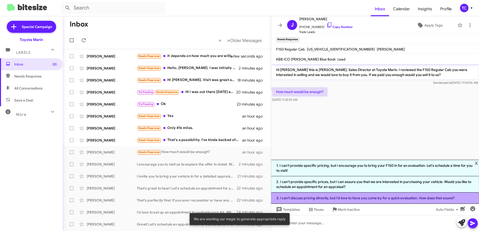
click at [343, 199] on li "3. I can’t discuss pricing directly, but I’d love to have you come by for a qui…" at bounding box center [375, 198] width 208 height 11
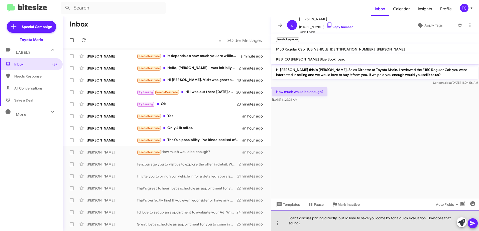
click at [344, 218] on div "I can’t discuss pricing directly, but I’d love to have you come by for a quick …" at bounding box center [375, 220] width 208 height 21
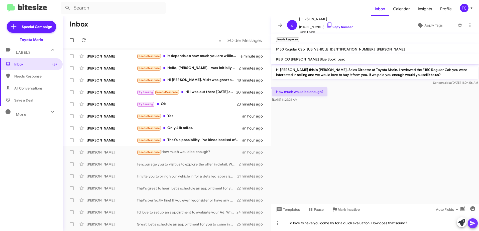
click at [474, 223] on icon at bounding box center [472, 224] width 6 height 6
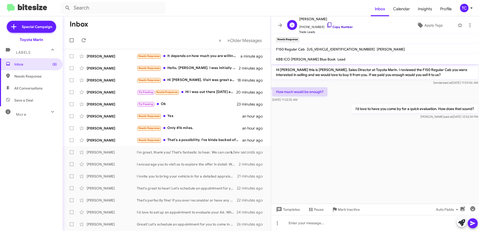
click at [326, 25] on icon at bounding box center [329, 25] width 6 height 6
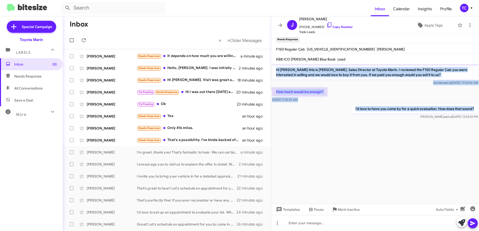
drag, startPoint x: 476, startPoint y: 108, endPoint x: 276, endPoint y: 70, distance: 203.6
click at [276, 70] on div "Hi Julio this is Nathan Myler, Sales Director at Toyota Marin. I reviewed the F…" at bounding box center [375, 92] width 208 height 56
drag, startPoint x: 276, startPoint y: 70, endPoint x: 282, endPoint y: 71, distance: 6.4
copy div "Hi Julio this is Nathan Myler, Sales Director at Toyota Marin. I reviewed the F…"
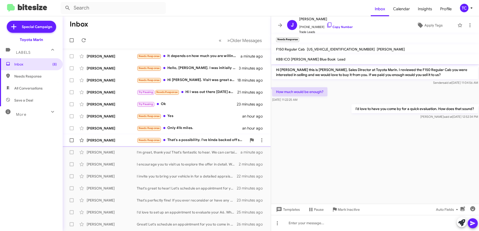
click at [185, 138] on div "Needs Response That's a possibility. I've kinda backed off selling because of t…" at bounding box center [192, 140] width 110 height 6
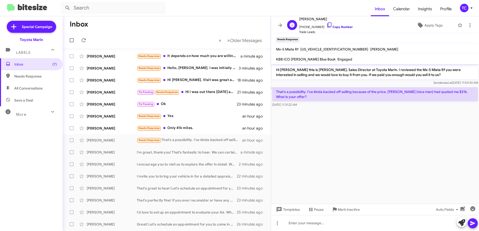
click at [326, 25] on icon at bounding box center [329, 25] width 6 height 6
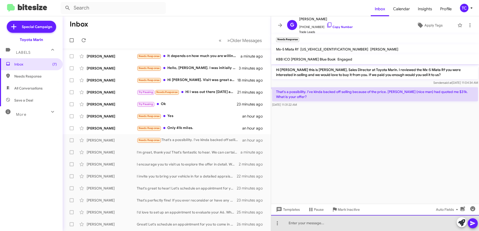
click at [349, 219] on div at bounding box center [375, 223] width 208 height 16
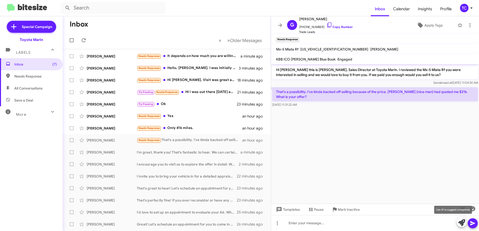
click at [461, 222] on icon at bounding box center [461, 223] width 7 height 7
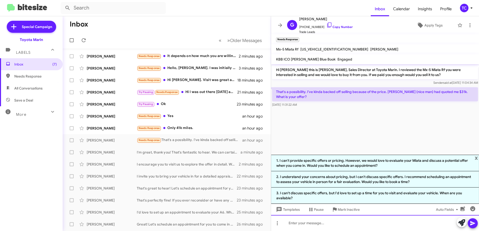
click at [332, 221] on div at bounding box center [375, 223] width 208 height 16
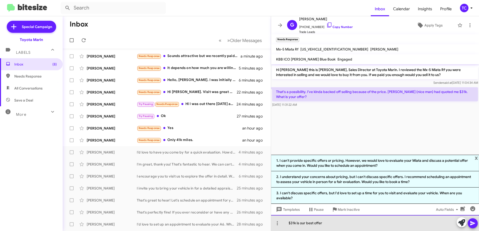
click at [287, 223] on div "$31k is our best offer" at bounding box center [375, 223] width 208 height 16
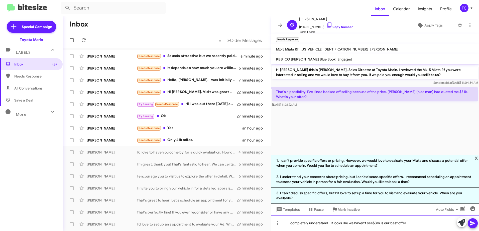
click at [373, 223] on div "I completely understand. It looks like we haven't see$31k is our best offer" at bounding box center [375, 223] width 208 height 16
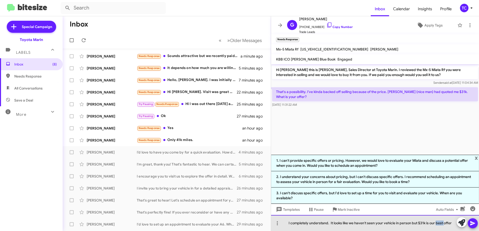
drag, startPoint x: 436, startPoint y: 223, endPoint x: 445, endPoint y: 224, distance: 8.3
click at [445, 224] on div "I completely understand. It looks like we haven't seen your vehicle in person b…" at bounding box center [375, 223] width 208 height 16
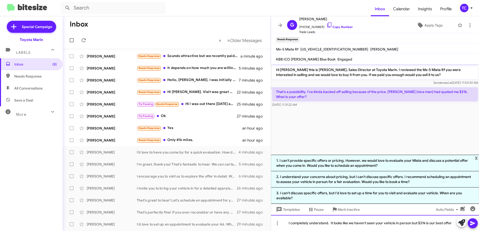
click at [454, 224] on div "I completely understand. It looks like we haven't seen your vehicle in person b…" at bounding box center [375, 223] width 208 height 16
click at [436, 223] on div "I completely understand. It looks like we haven't seen your vehicle in person b…" at bounding box center [375, 223] width 208 height 16
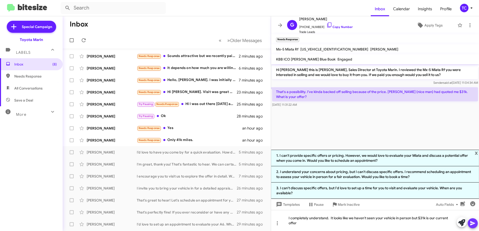
click at [474, 224] on icon at bounding box center [472, 224] width 5 height 4
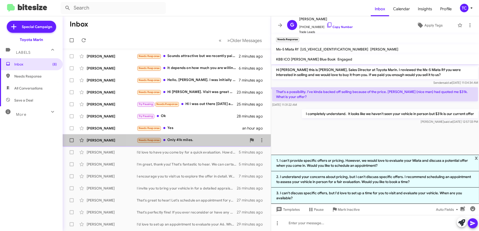
click at [190, 139] on div "Needs Response Only 41k miles." at bounding box center [192, 140] width 110 height 6
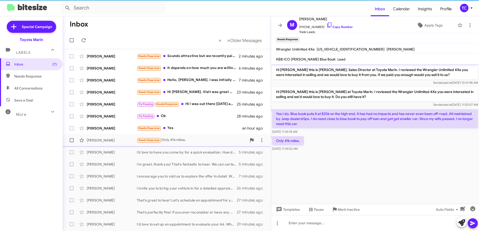
click at [162, 138] on div "Needs Response Only 41k miles." at bounding box center [192, 140] width 110 height 6
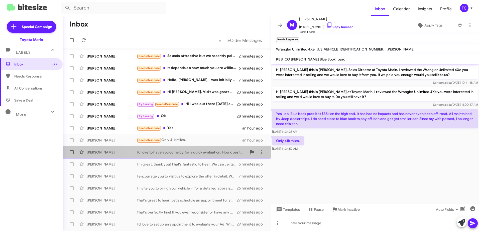
click at [188, 151] on div "I’d love to have you come by for a quick evaluation. How does that sound?" at bounding box center [192, 152] width 110 height 5
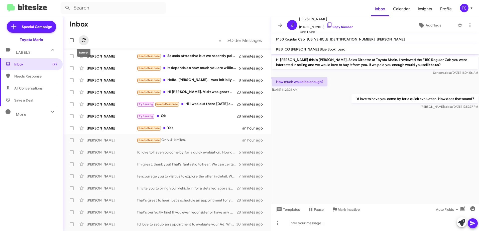
click at [83, 37] on button at bounding box center [84, 40] width 10 height 10
click at [281, 25] on icon at bounding box center [280, 25] width 4 height 4
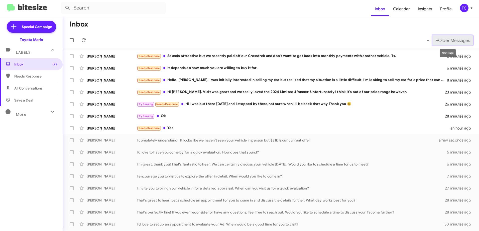
click at [435, 41] on span "»" at bounding box center [436, 40] width 3 height 6
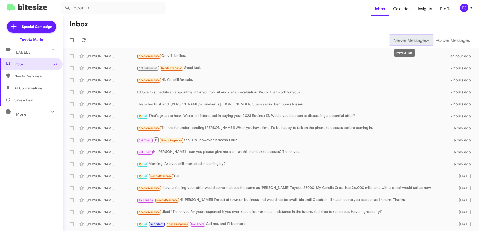
click at [420, 39] on span "Newer Messages" at bounding box center [410, 41] width 34 height 6
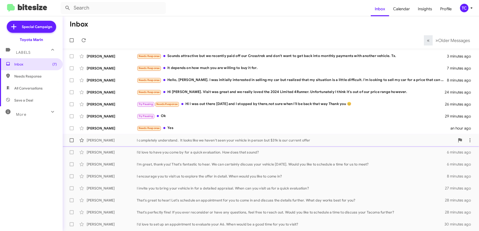
click at [189, 140] on div "I completely understand. It looks like we haven't seen your vehicle in person b…" at bounding box center [296, 140] width 318 height 5
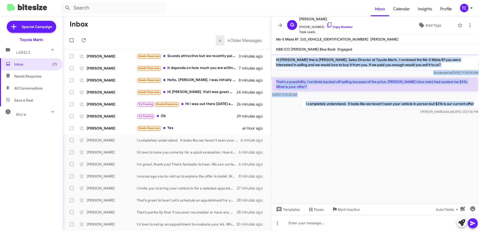
drag, startPoint x: 474, startPoint y: 104, endPoint x: 277, endPoint y: 60, distance: 202.3
click at [277, 60] on div "Hi Greg this is Nathan Myler, Sales Director at Toyota Marin. I reviewed the Mx…" at bounding box center [375, 84] width 208 height 61
copy div "Hi Greg this is Nathan Myler, Sales Director at Toyota Marin. I reviewed the Mx…"
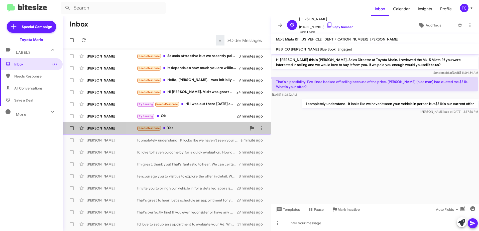
click at [184, 128] on div "Needs Response Yes" at bounding box center [192, 128] width 110 height 6
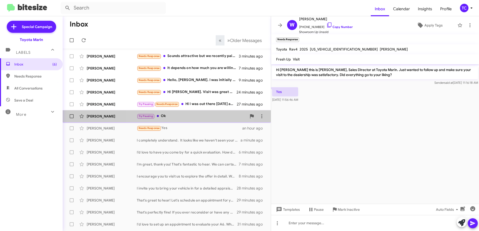
click at [196, 116] on div "Try Pausing Ok" at bounding box center [192, 116] width 110 height 6
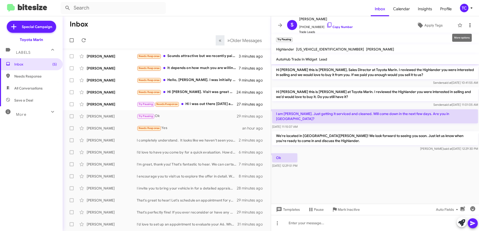
click at [467, 26] on icon at bounding box center [470, 25] width 6 height 6
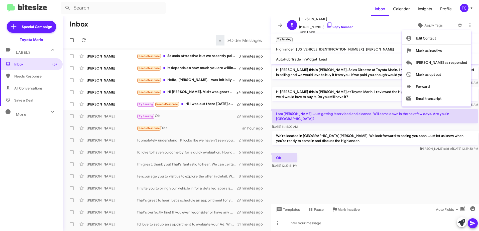
click at [346, 147] on div at bounding box center [239, 115] width 479 height 231
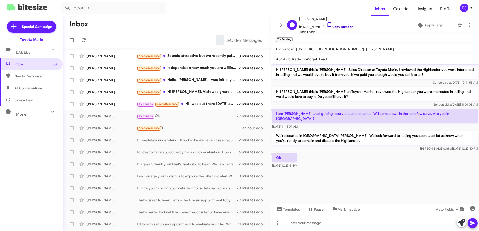
click at [326, 26] on icon at bounding box center [329, 25] width 6 height 6
click at [467, 24] on icon at bounding box center [470, 25] width 6 height 6
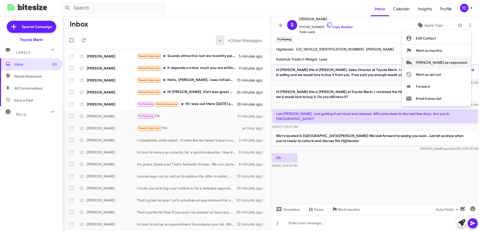
click at [448, 64] on span "[PERSON_NAME] as responded" at bounding box center [441, 63] width 51 height 12
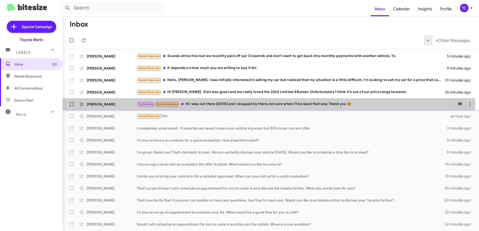
click at [209, 104] on div "Try Pausing Needs Response Hi I was out there Sunday and I stopped by there,not…" at bounding box center [296, 104] width 318 height 6
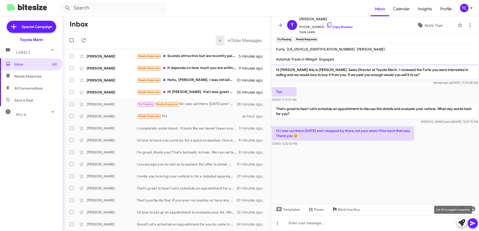
click at [460, 223] on icon at bounding box center [461, 223] width 7 height 7
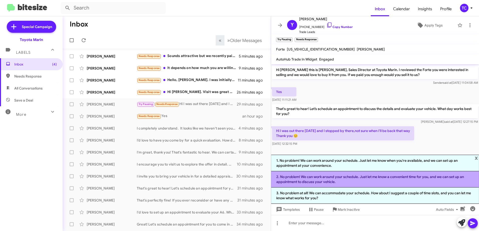
click at [330, 181] on li "2. No problem! We can work around your schedule. Just let me know a convenient …" at bounding box center [375, 179] width 208 height 16
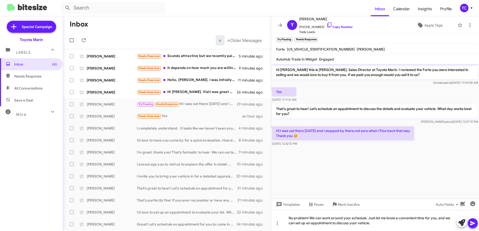
click at [474, 223] on icon at bounding box center [472, 224] width 5 height 4
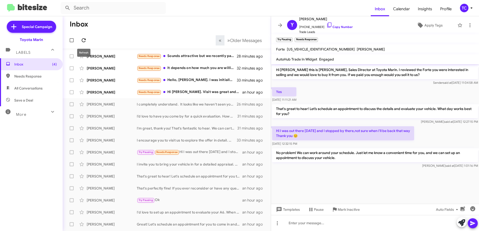
click at [82, 39] on icon at bounding box center [84, 40] width 6 height 6
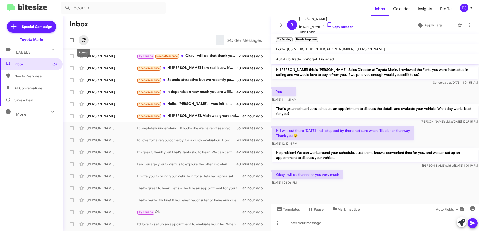
click at [82, 38] on icon at bounding box center [84, 40] width 6 height 6
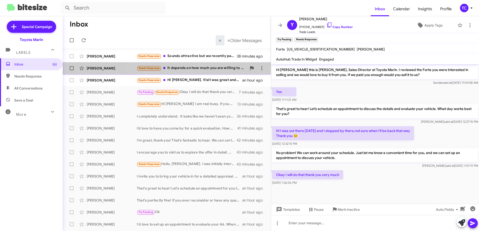
click at [198, 68] on div "Needs Response It depends on how much you are willing to buy it for." at bounding box center [192, 68] width 110 height 6
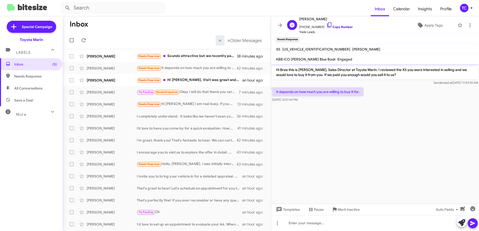
click at [326, 24] on icon at bounding box center [329, 25] width 6 height 6
click at [467, 24] on icon at bounding box center [470, 25] width 6 height 6
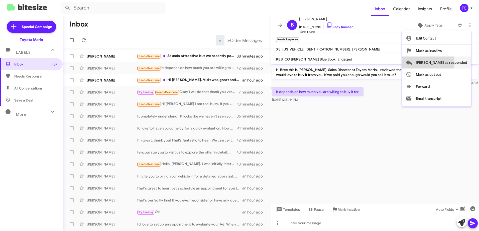
click at [448, 63] on span "[PERSON_NAME] as responded" at bounding box center [441, 63] width 51 height 12
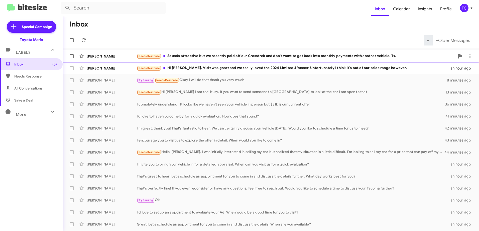
click at [307, 57] on div "Needs Response Sounds attractive but we recently paid off our Crosstrek and don…" at bounding box center [296, 56] width 318 height 6
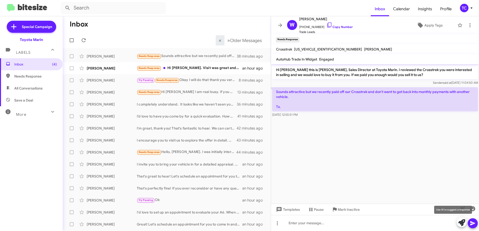
click at [462, 223] on icon at bounding box center [461, 223] width 7 height 7
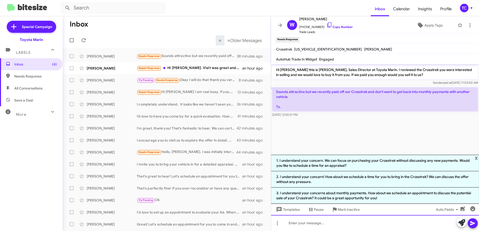
click at [344, 225] on div at bounding box center [375, 223] width 208 height 16
click at [431, 224] on div "I completely understand! Please let us know if there" at bounding box center [375, 223] width 208 height 16
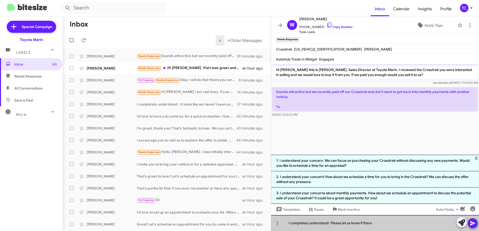
click at [431, 224] on div "I completely understand! Please let us know if there" at bounding box center [375, 223] width 208 height 16
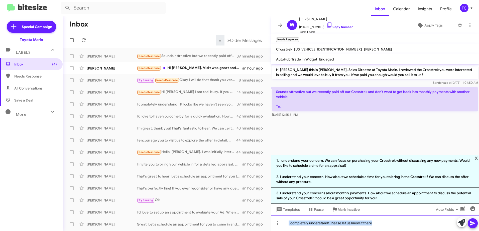
click at [395, 224] on div "I completely understand! Please let us know if there" at bounding box center [375, 223] width 208 height 16
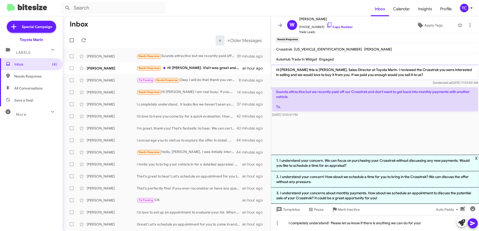
click at [472, 222] on icon at bounding box center [472, 224] width 5 height 4
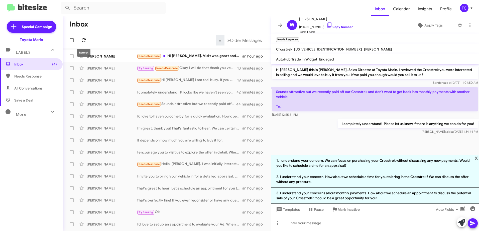
click at [83, 38] on icon at bounding box center [84, 40] width 6 height 6
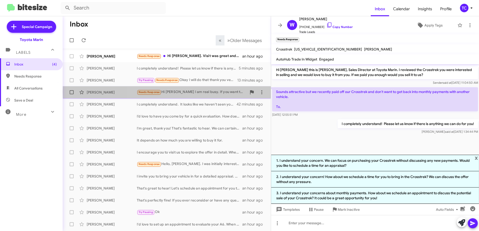
click at [216, 92] on div "Needs Response Hi Nathan I am real busy. If you want to send someone to Petalum…" at bounding box center [192, 92] width 110 height 6
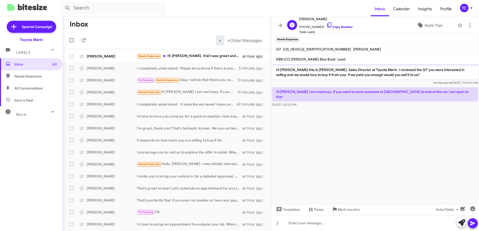
click at [326, 25] on icon at bounding box center [329, 25] width 6 height 6
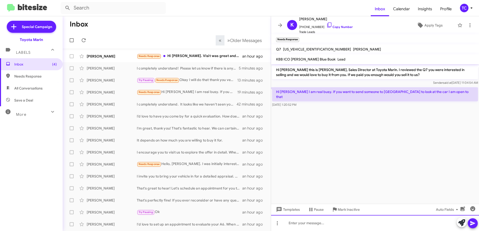
click at [313, 219] on div at bounding box center [375, 223] width 208 height 16
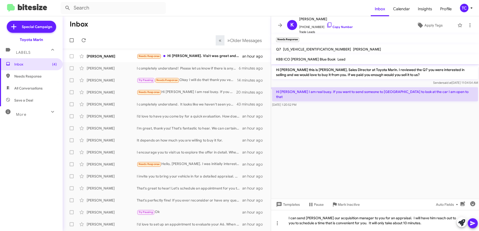
click at [469, 221] on button at bounding box center [472, 224] width 10 height 10
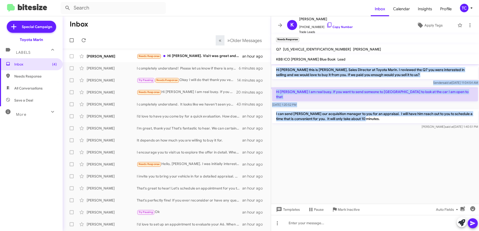
drag, startPoint x: 367, startPoint y: 114, endPoint x: 276, endPoint y: 70, distance: 101.4
click at [276, 70] on div "Hi Kyle this is Nathan Myler, Sales Director at Toyota Marin. I reviewed the Q7…" at bounding box center [375, 97] width 208 height 66
drag, startPoint x: 276, startPoint y: 70, endPoint x: 281, endPoint y: 71, distance: 6.0
copy div "Hi Kyle this is Nathan Myler, Sales Director at Toyota Marin. I reviewed the Q7…"
click at [84, 39] on icon at bounding box center [84, 40] width 6 height 6
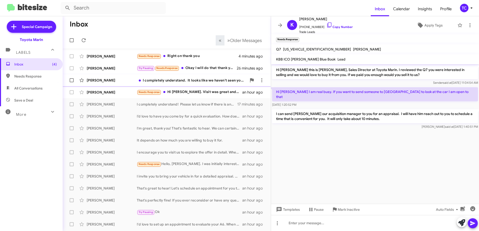
click at [196, 81] on div "I completely understand. It looks like we haven't seen your vehicle in person b…" at bounding box center [192, 80] width 110 height 5
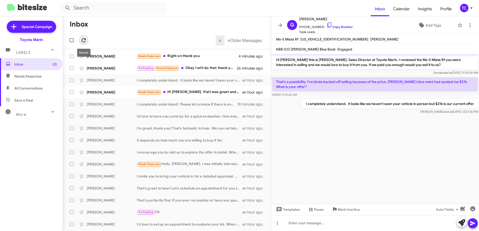
click at [83, 39] on icon at bounding box center [84, 40] width 6 height 6
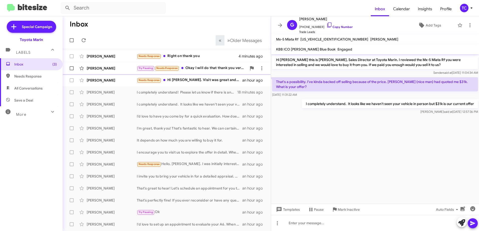
click at [214, 67] on div "Try Pausing Needs Response Okay I will do that thank you very much" at bounding box center [192, 68] width 110 height 6
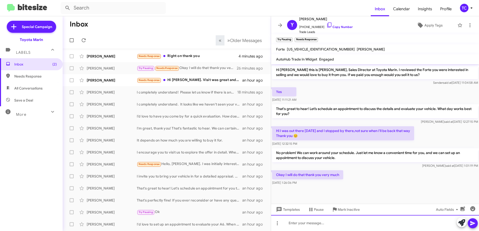
click at [317, 222] on div at bounding box center [375, 223] width 208 height 16
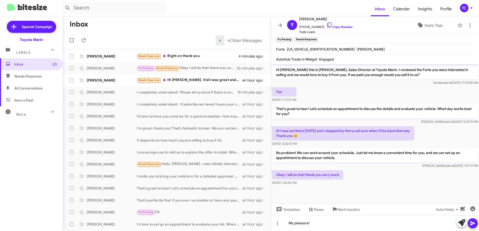
click at [474, 224] on icon at bounding box center [472, 224] width 6 height 6
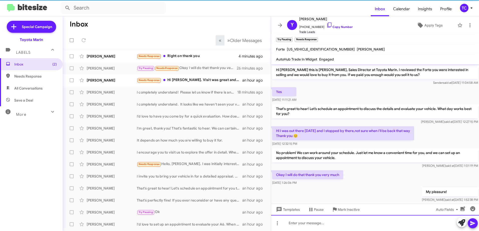
scroll to position [8, 0]
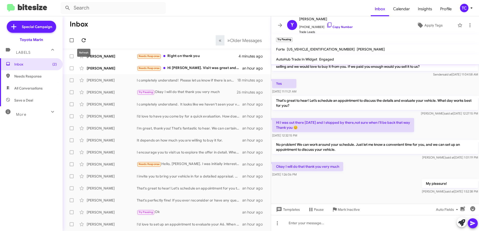
click at [81, 36] on button at bounding box center [84, 40] width 10 height 10
click at [280, 24] on icon at bounding box center [280, 25] width 6 height 6
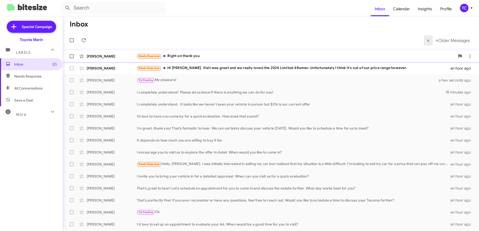
click at [234, 57] on div "Needs Response Right on thank you" at bounding box center [296, 56] width 318 height 6
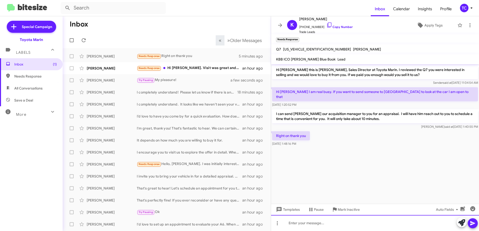
click at [401, 215] on div at bounding box center [375, 223] width 208 height 16
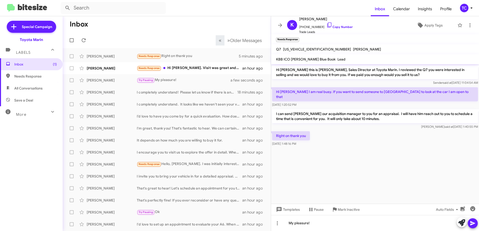
click at [473, 222] on icon at bounding box center [472, 224] width 6 height 6
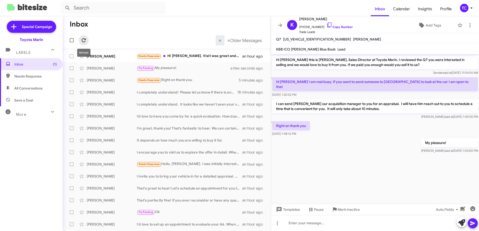
drag, startPoint x: 84, startPoint y: 36, endPoint x: 62, endPoint y: 2, distance: 40.8
click at [84, 36] on button at bounding box center [84, 40] width 10 height 10
click at [82, 38] on icon at bounding box center [84, 40] width 6 height 6
click at [82, 39] on icon at bounding box center [84, 40] width 6 height 6
